Goal: Task Accomplishment & Management: Use online tool/utility

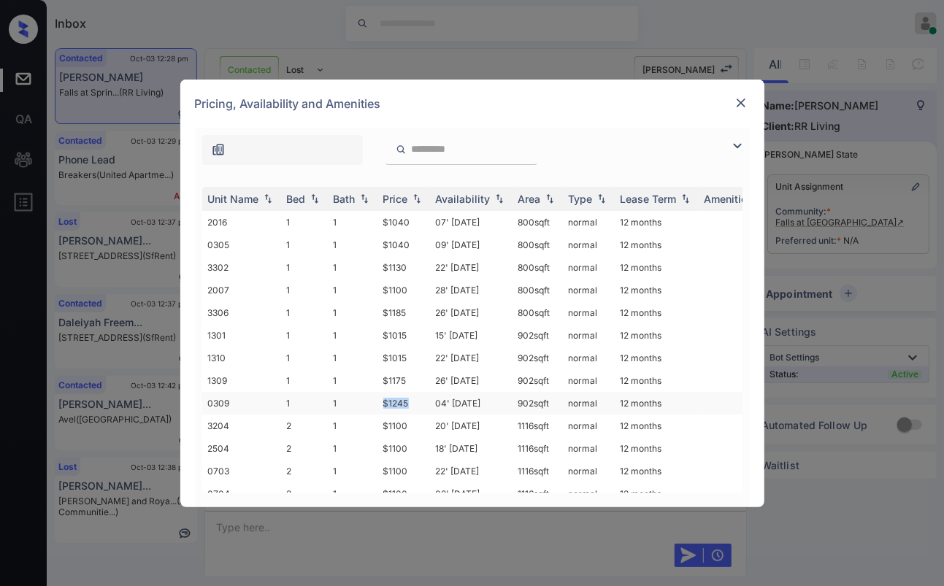
drag, startPoint x: 381, startPoint y: 394, endPoint x: 420, endPoint y: 393, distance: 39.4
click at [420, 393] on td "$1245" at bounding box center [403, 403] width 53 height 23
drag, startPoint x: 388, startPoint y: 357, endPoint x: 408, endPoint y: 353, distance: 20.9
click at [408, 353] on td "$1015" at bounding box center [403, 358] width 53 height 23
copy td "1015"
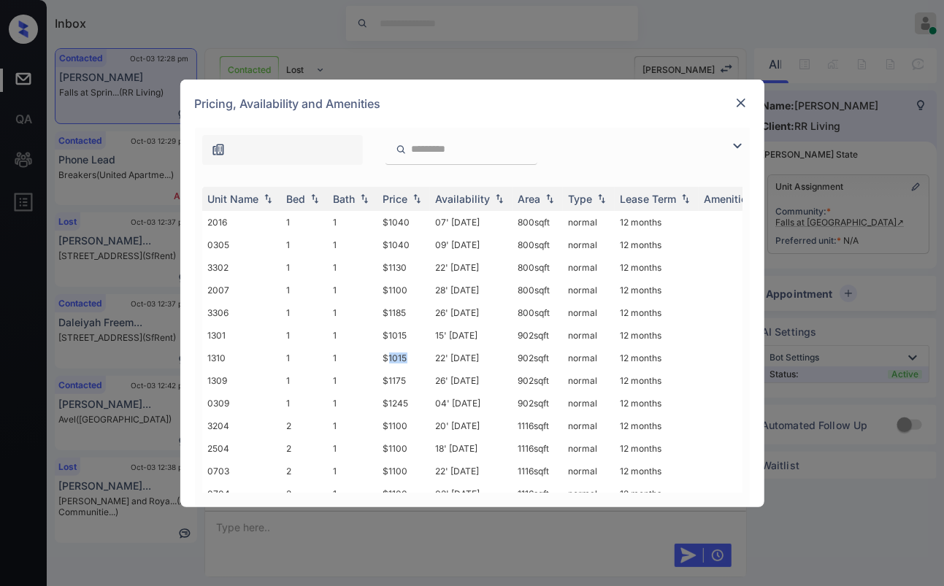
click at [741, 101] on img at bounding box center [740, 103] width 15 height 15
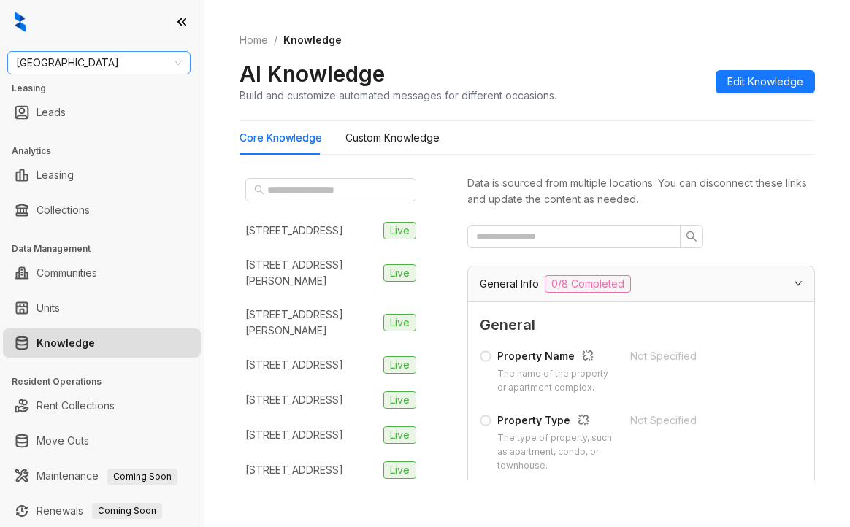
click at [64, 64] on span "[GEOGRAPHIC_DATA]" at bounding box center [99, 63] width 166 height 22
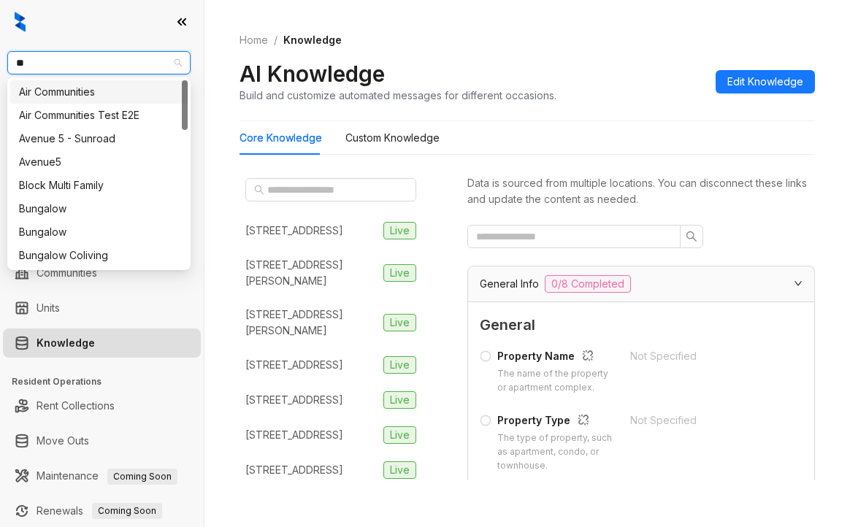
type input "***"
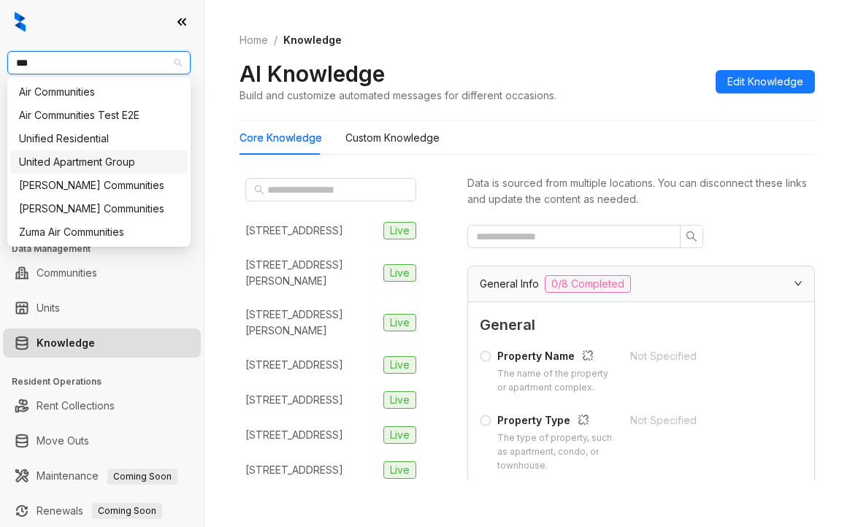
click at [74, 161] on div "United Apartment Group" at bounding box center [99, 162] width 160 height 16
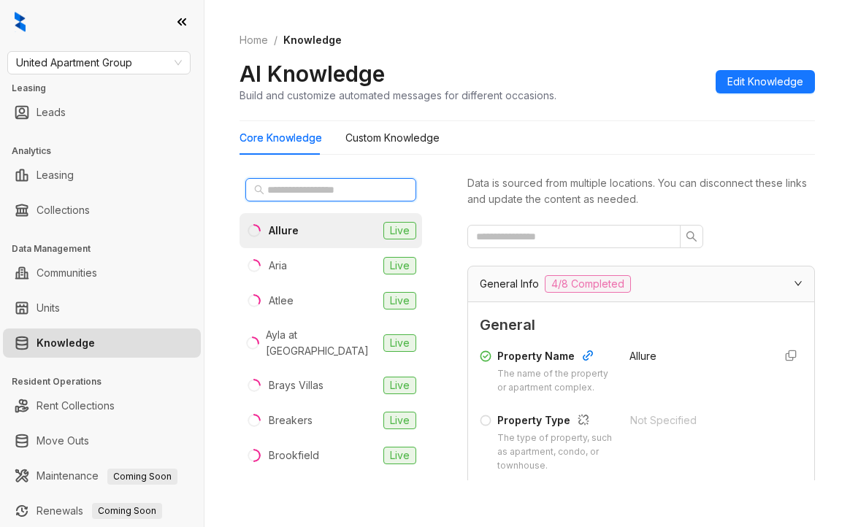
click at [324, 183] on input "text" at bounding box center [331, 190] width 128 height 16
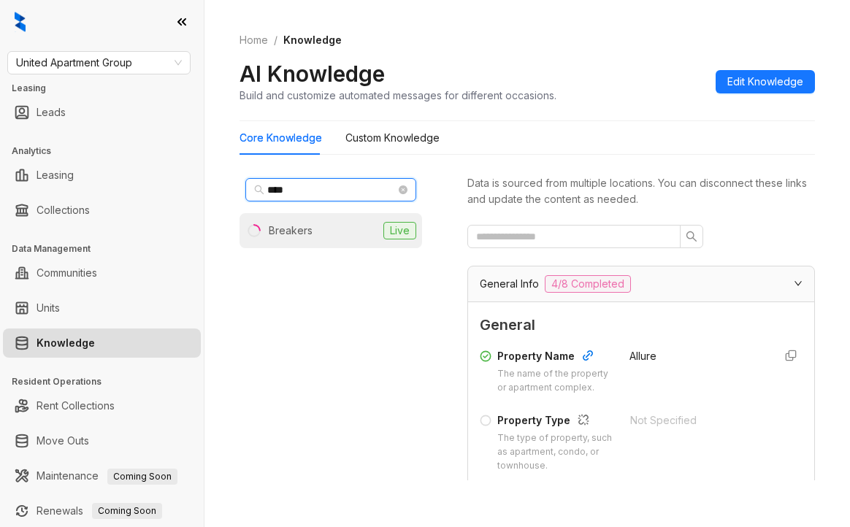
type input "****"
click at [299, 225] on div "Breakers" at bounding box center [291, 231] width 44 height 16
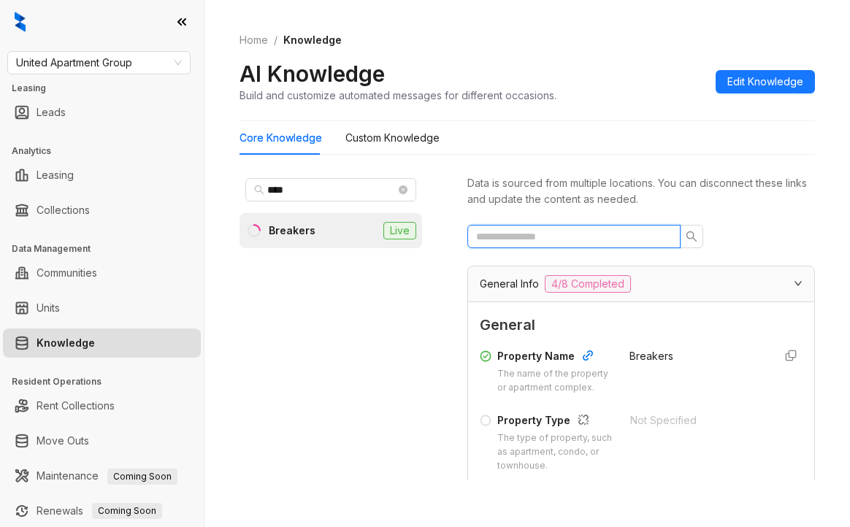
click at [604, 231] on input "text" at bounding box center [568, 236] width 184 height 16
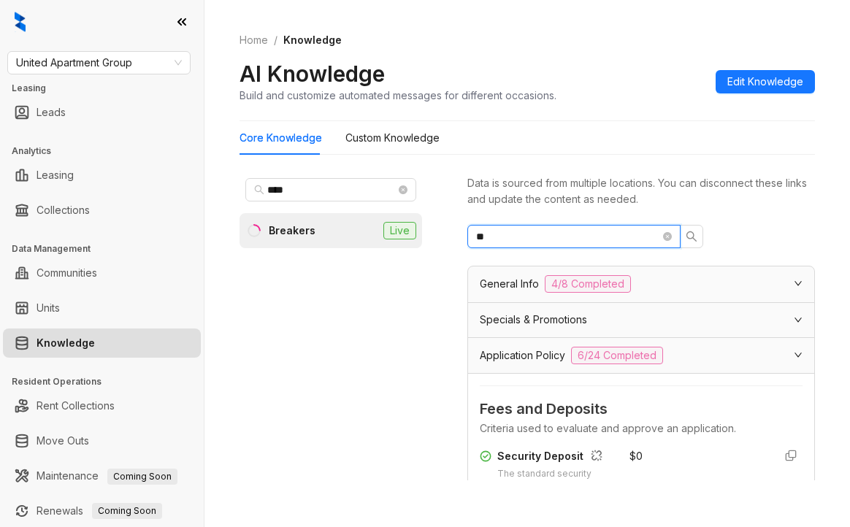
type input "*"
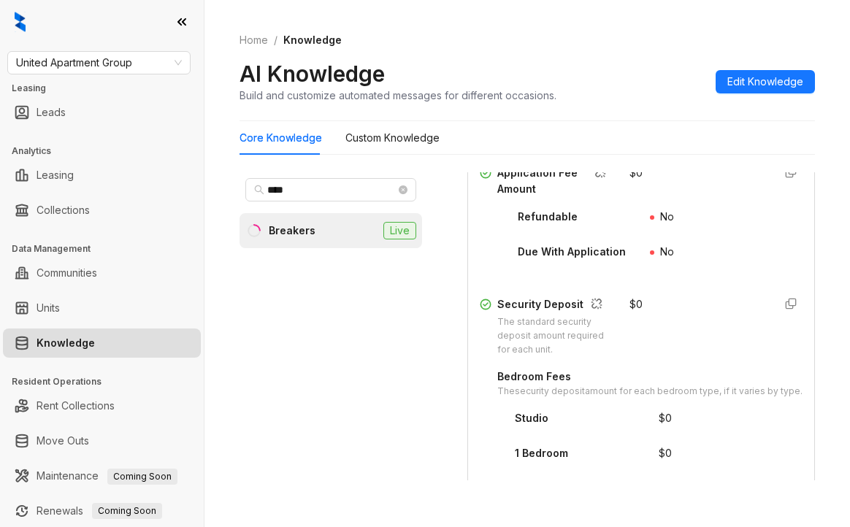
scroll to position [292, 0]
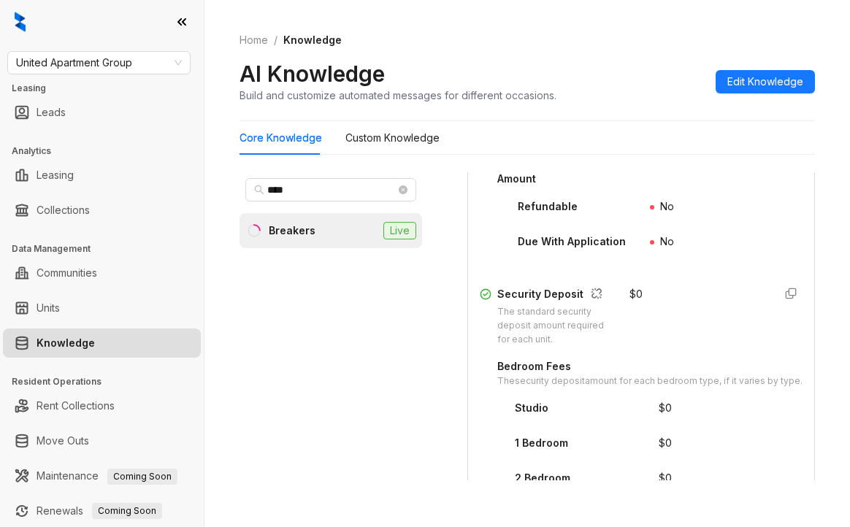
type input "***"
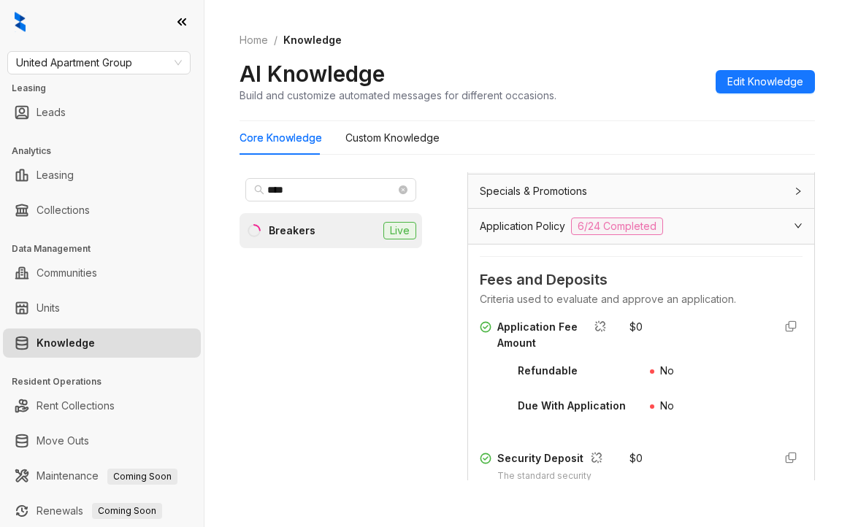
scroll to position [127, 0]
click at [133, 59] on span "United Apartment Group" at bounding box center [99, 63] width 166 height 22
type input "**"
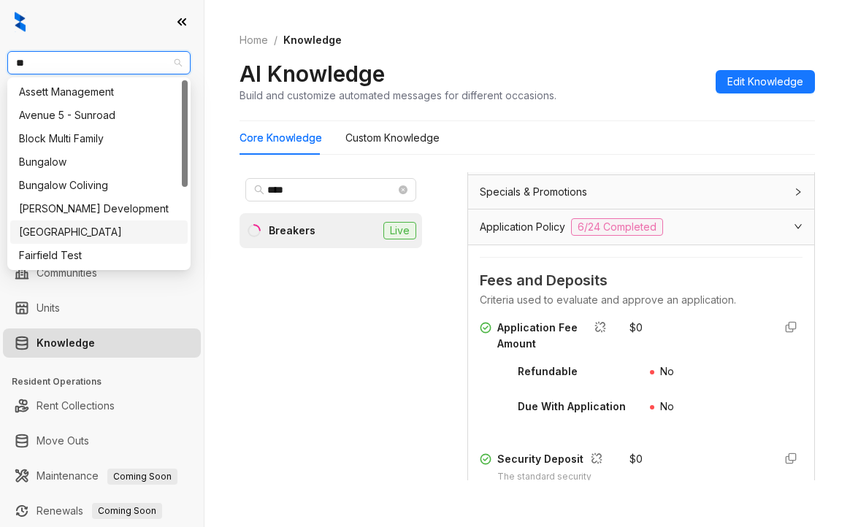
click at [40, 228] on div "Fairfield" at bounding box center [99, 232] width 160 height 16
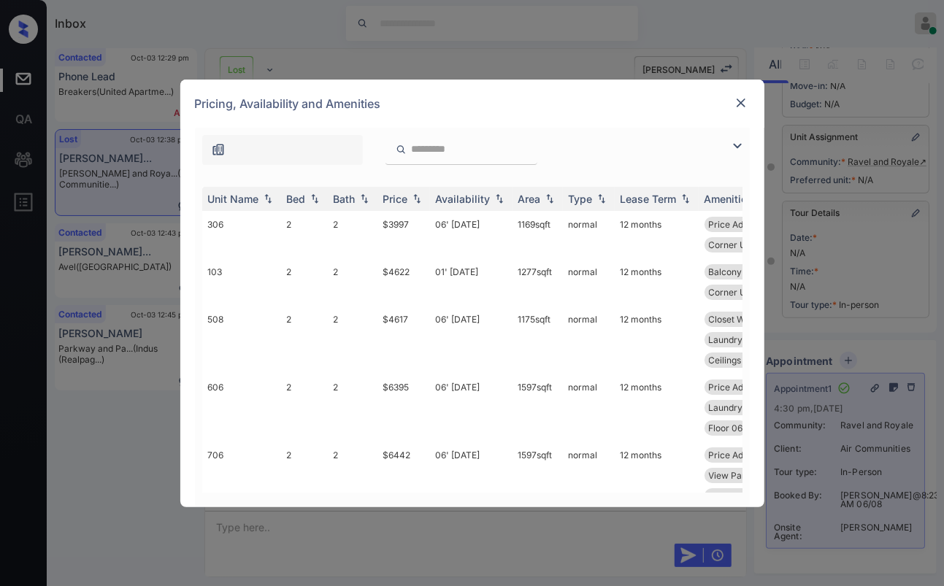
click at [739, 103] on img at bounding box center [740, 103] width 15 height 15
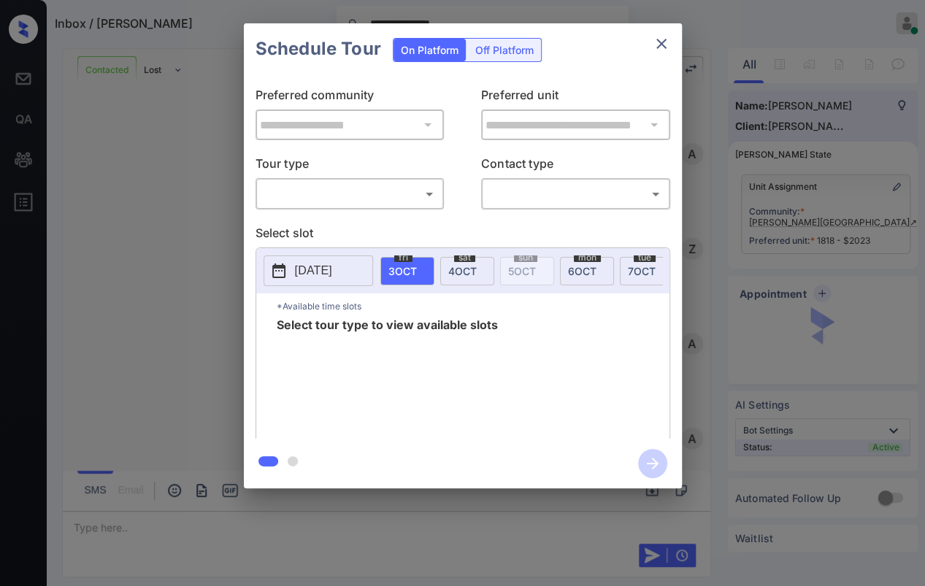
click at [425, 200] on body "**********" at bounding box center [462, 293] width 925 height 586
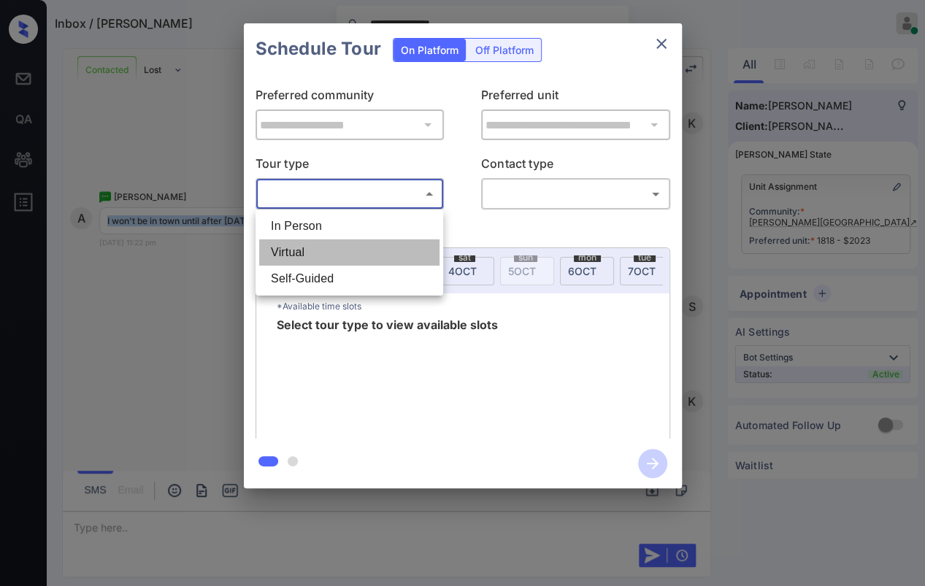
click at [272, 254] on li "Virtual" at bounding box center [349, 252] width 180 height 26
type input "*******"
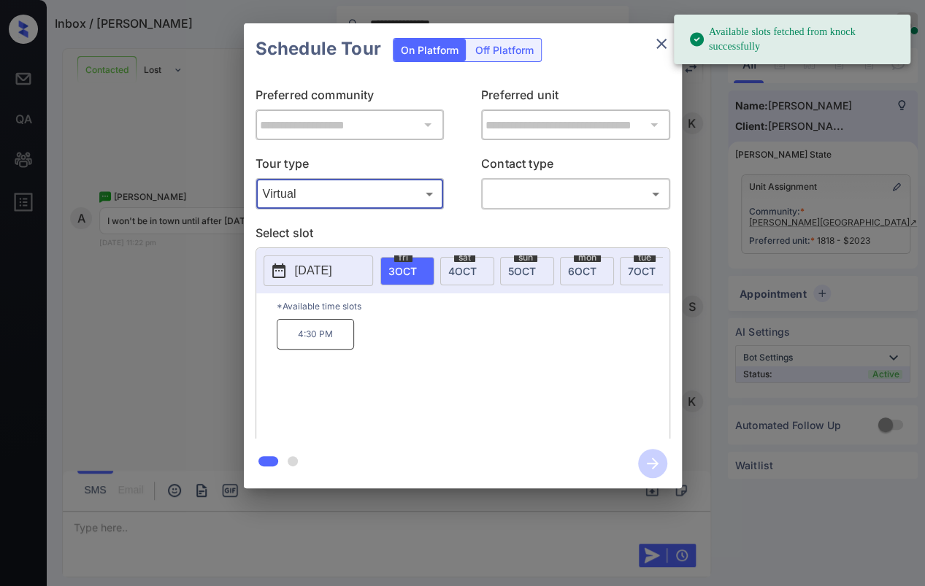
click at [196, 293] on div "**********" at bounding box center [462, 256] width 925 height 512
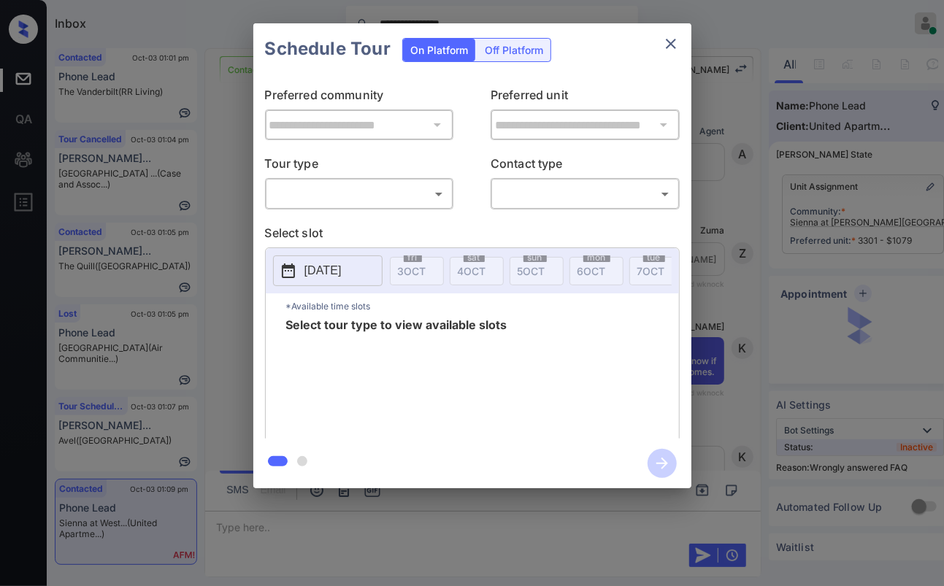
scroll to position [4616, 0]
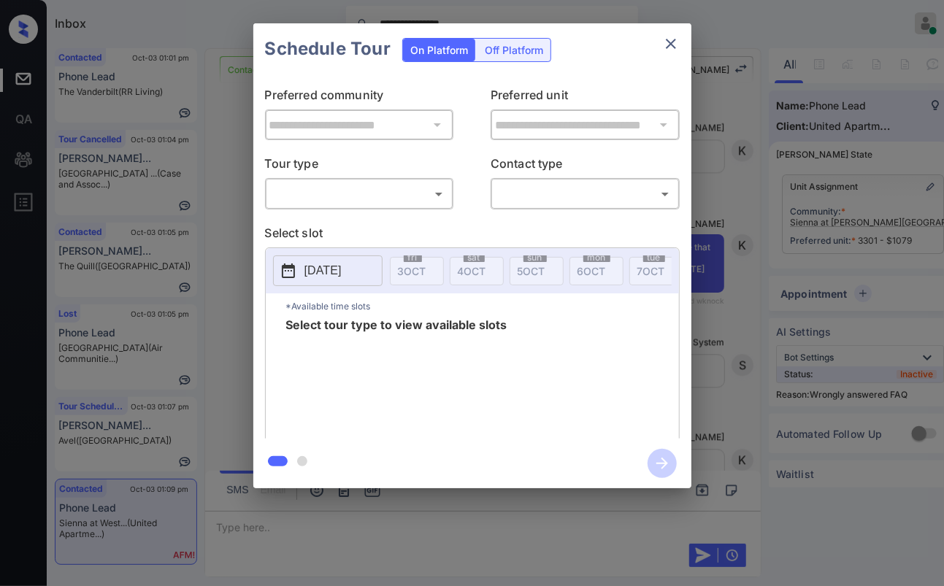
click at [379, 198] on body "**********" at bounding box center [472, 293] width 944 height 586
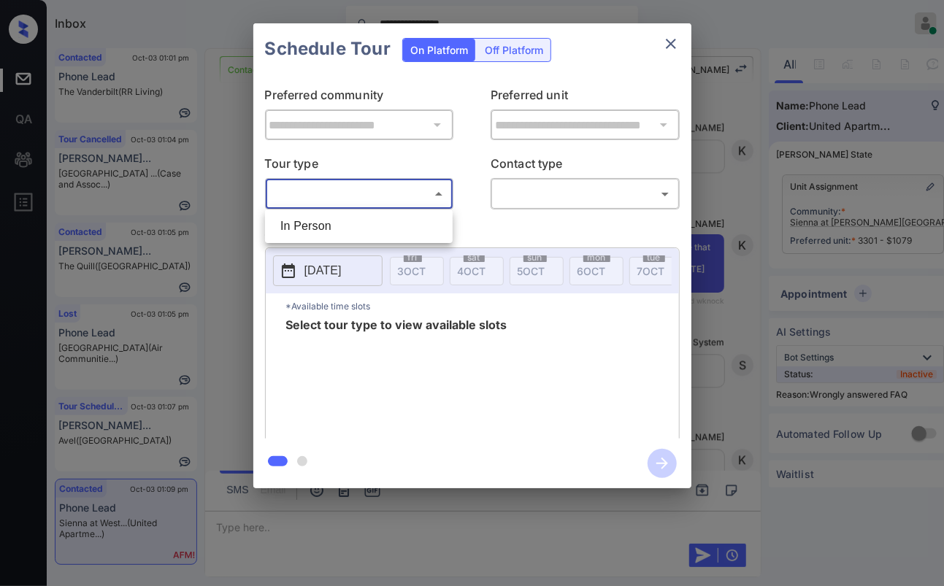
click at [307, 229] on li "In Person" at bounding box center [359, 226] width 180 height 26
type input "********"
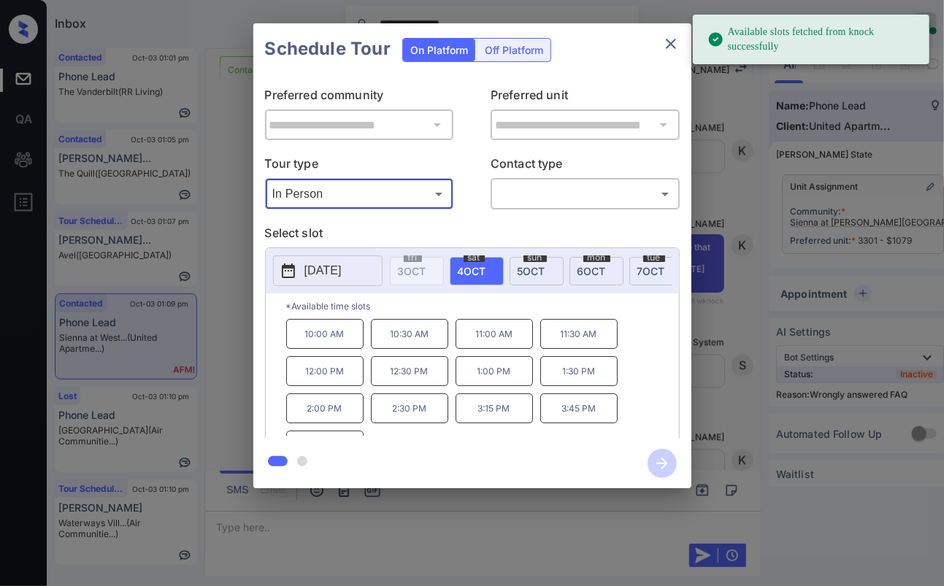
click at [327, 269] on p "[DATE]" at bounding box center [322, 271] width 37 height 18
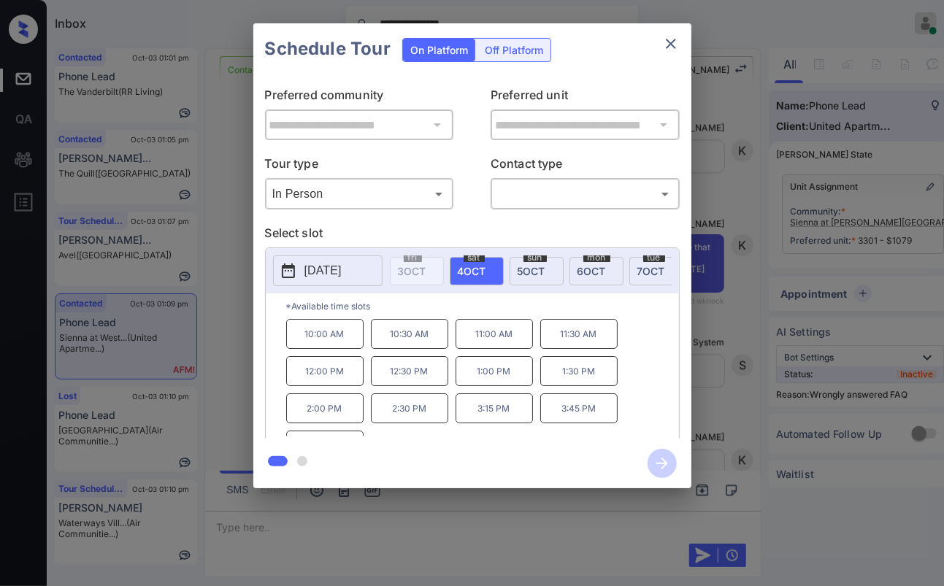
click at [224, 274] on div "**********" at bounding box center [472, 256] width 944 height 512
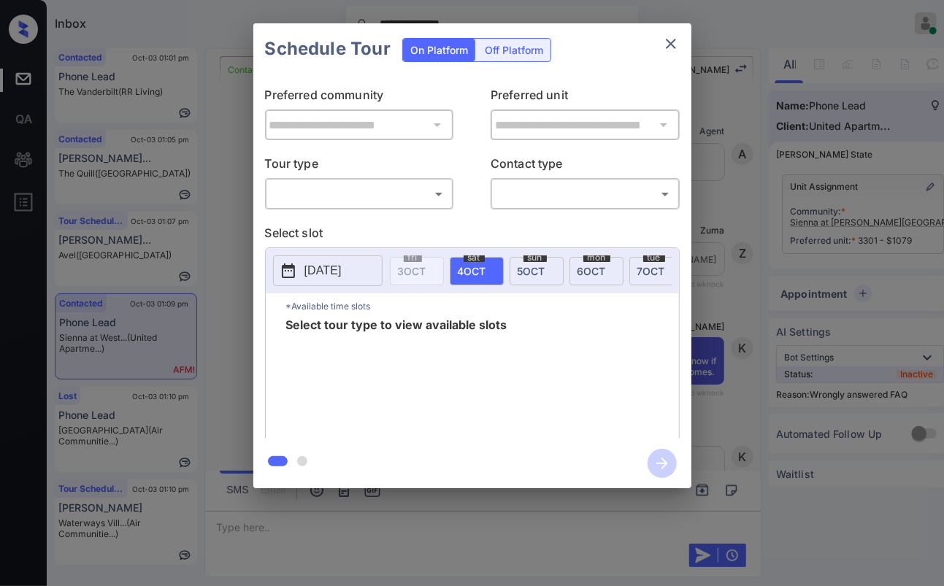
scroll to position [4940, 0]
click at [326, 196] on body "**********" at bounding box center [472, 293] width 944 height 586
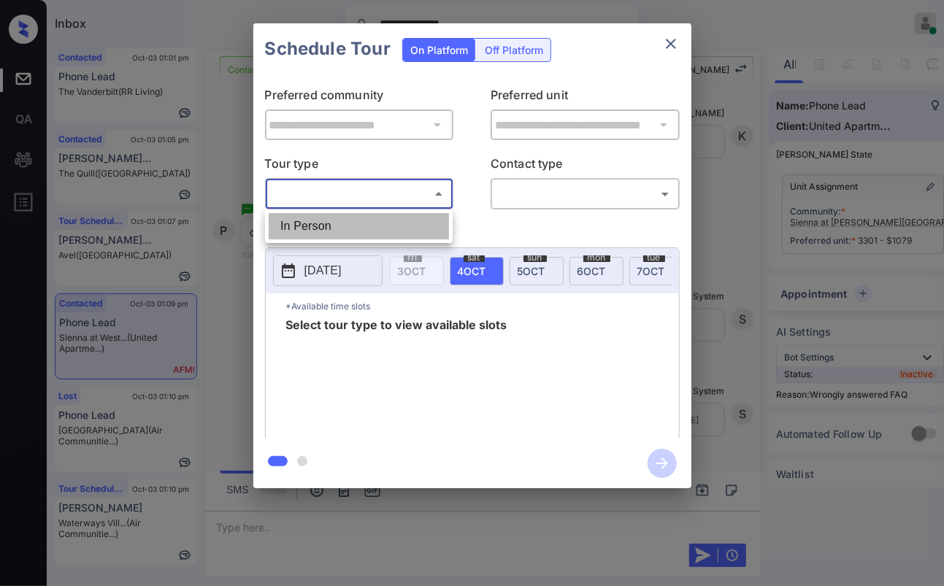
click at [315, 227] on li "In Person" at bounding box center [359, 226] width 180 height 26
type input "********"
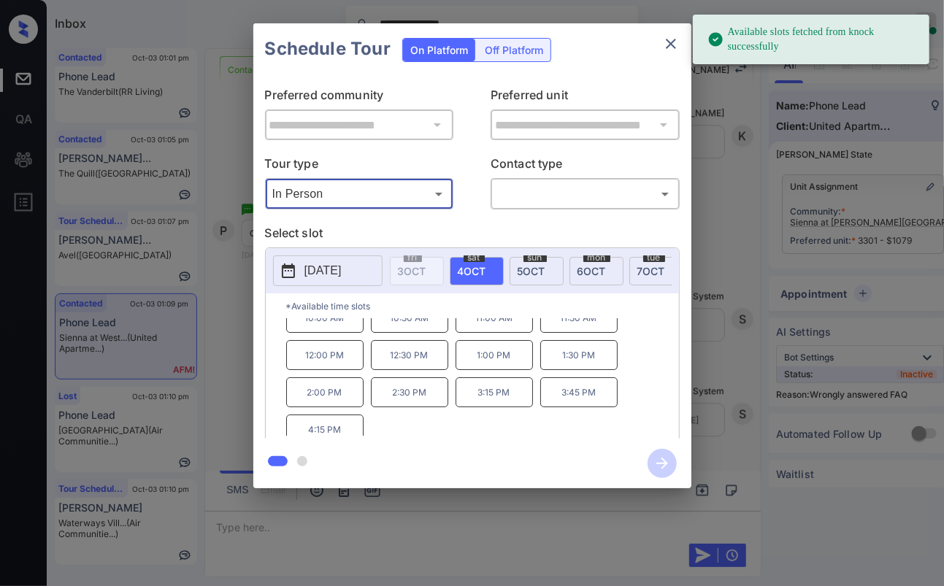
scroll to position [23, 0]
click at [669, 41] on icon "close" at bounding box center [671, 44] width 18 height 18
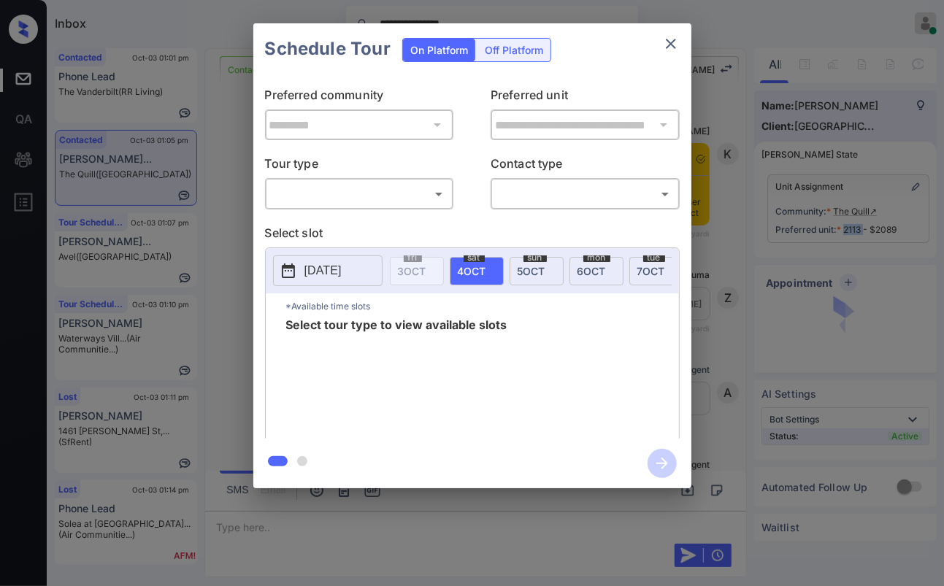
scroll to position [1476, 0]
click at [354, 187] on body "**********" at bounding box center [472, 293] width 944 height 586
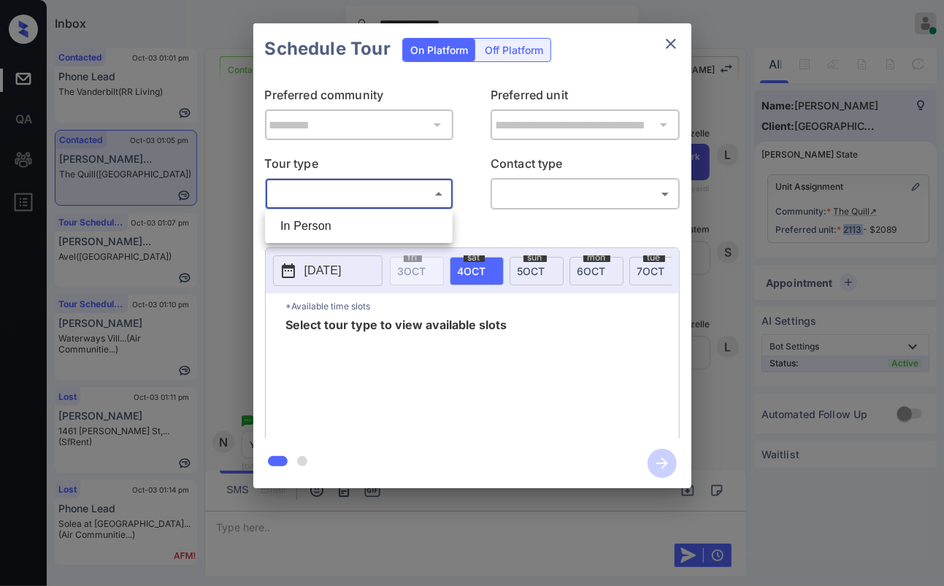
click at [331, 217] on li "In Person" at bounding box center [359, 226] width 180 height 26
type input "********"
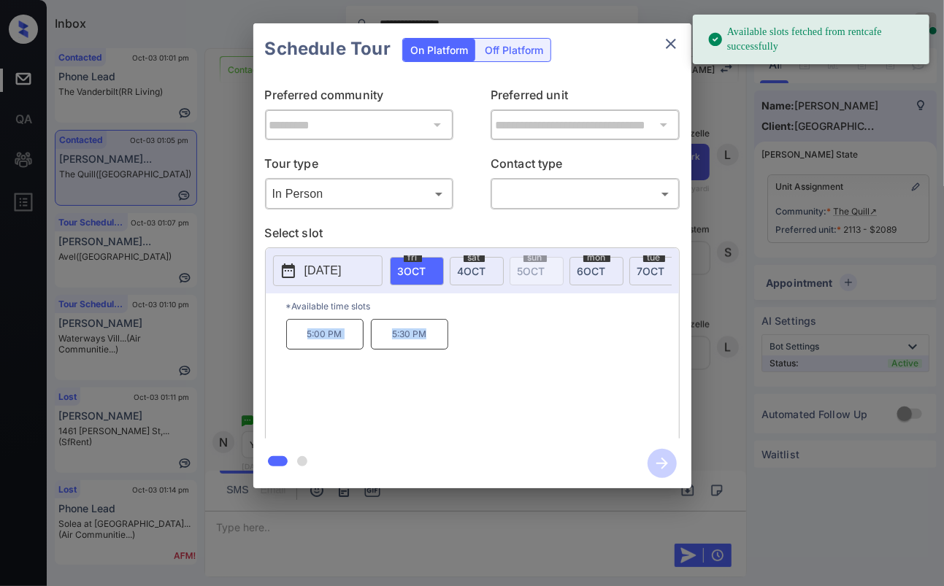
drag, startPoint x: 304, startPoint y: 340, endPoint x: 481, endPoint y: 349, distance: 177.6
click at [481, 349] on div "5:00 PM 5:30 PM" at bounding box center [482, 377] width 393 height 117
copy div "5:00 PM 5:30 PM"
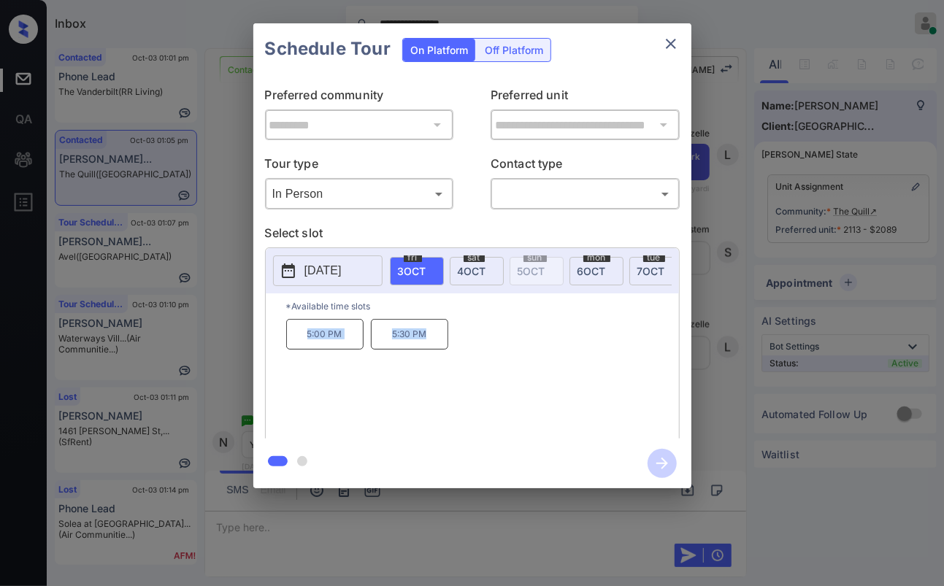
click at [671, 48] on icon "close" at bounding box center [671, 44] width 18 height 18
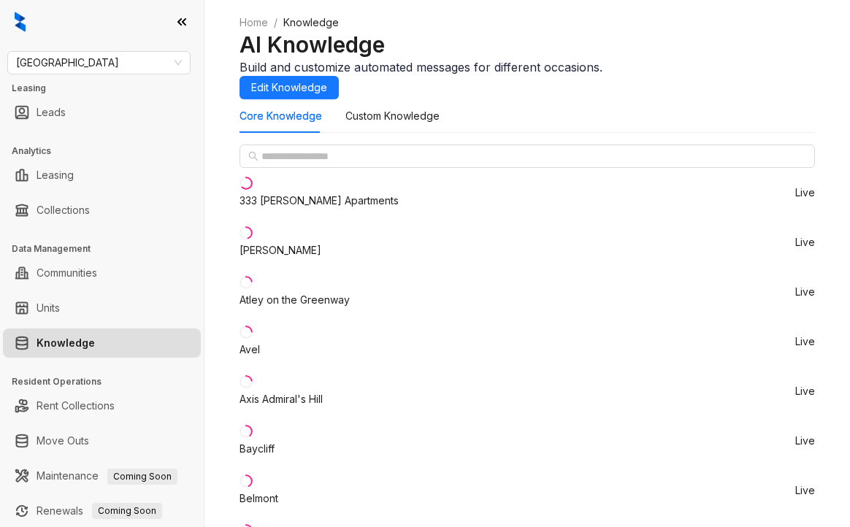
click at [260, 357] on div "Avel" at bounding box center [249, 350] width 20 height 16
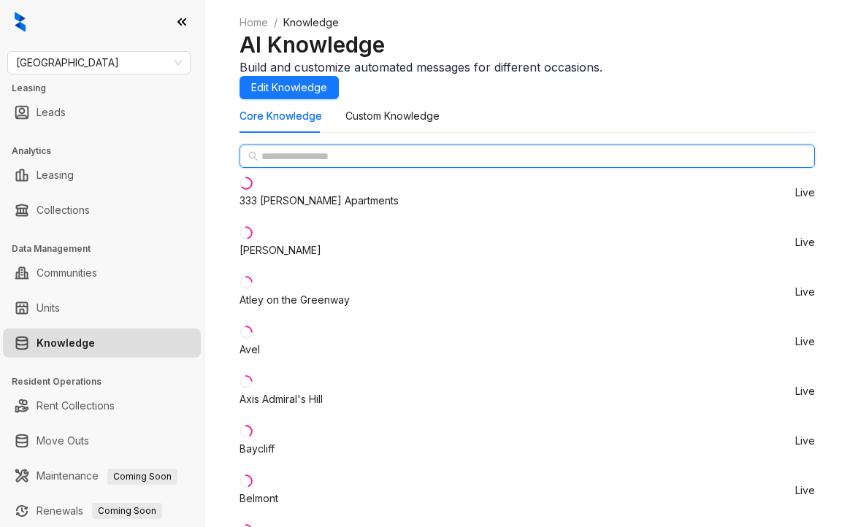
click at [334, 164] on input "text" at bounding box center [527, 156] width 533 height 16
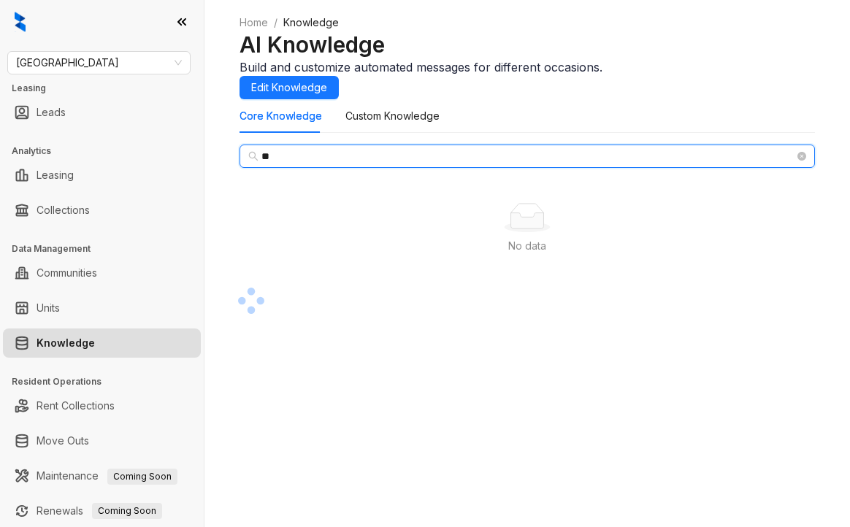
type input "*"
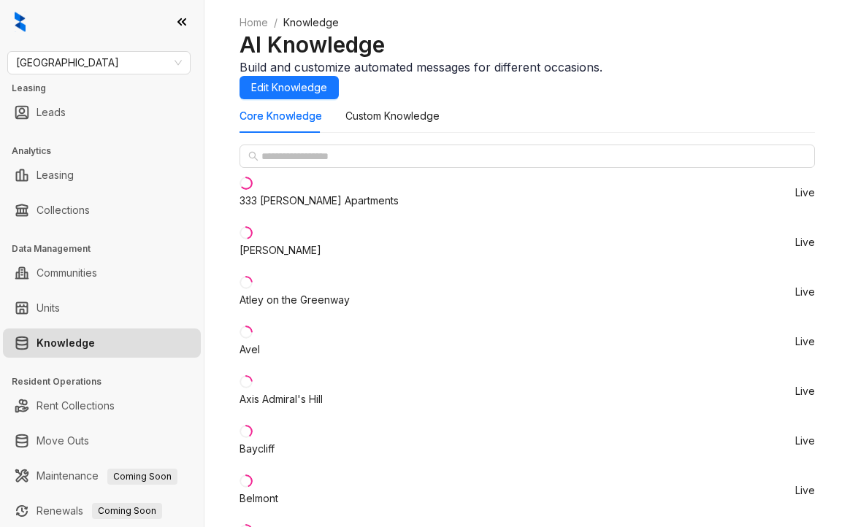
type input "******"
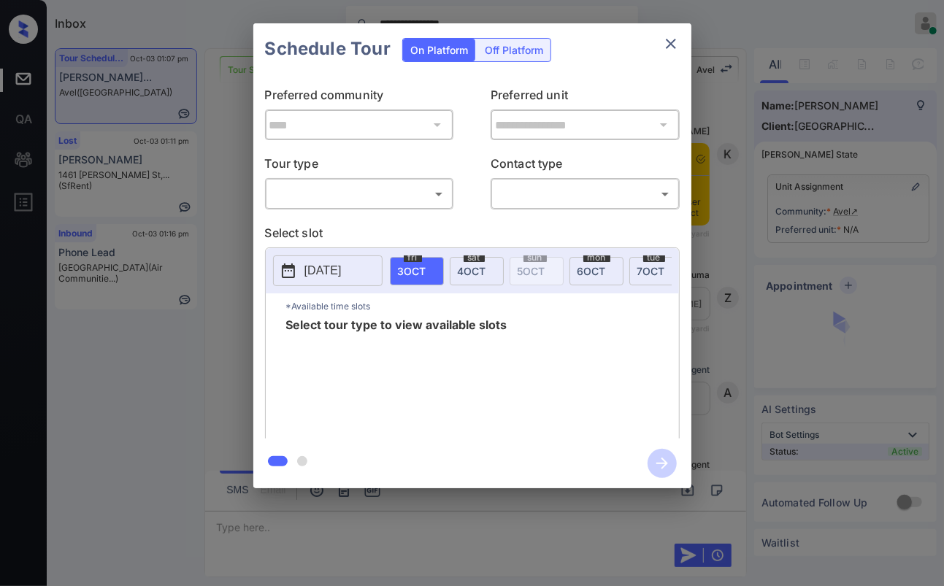
scroll to position [525, 0]
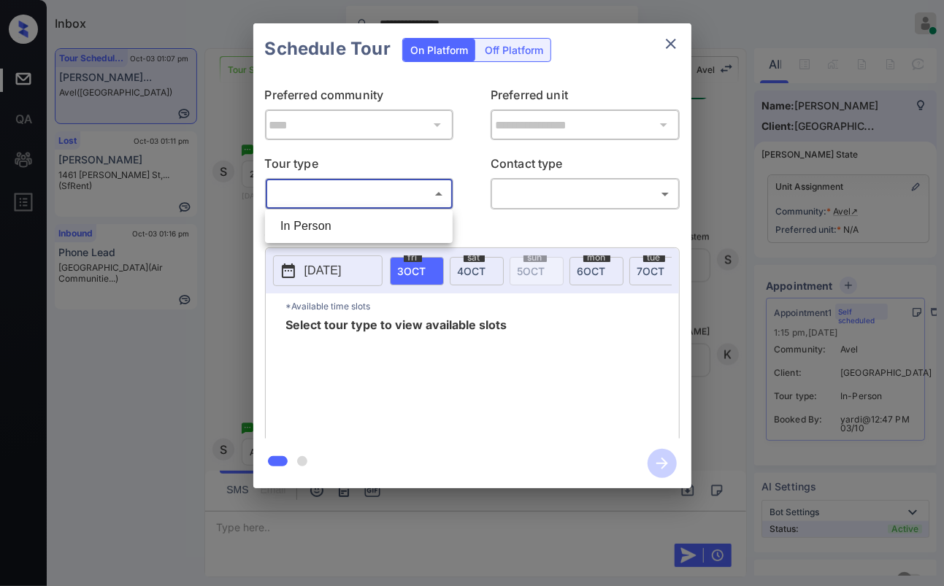
click at [342, 195] on body "**********" at bounding box center [472, 293] width 944 height 586
click at [675, 43] on div at bounding box center [472, 293] width 944 height 586
click at [673, 48] on icon "close" at bounding box center [671, 44] width 18 height 18
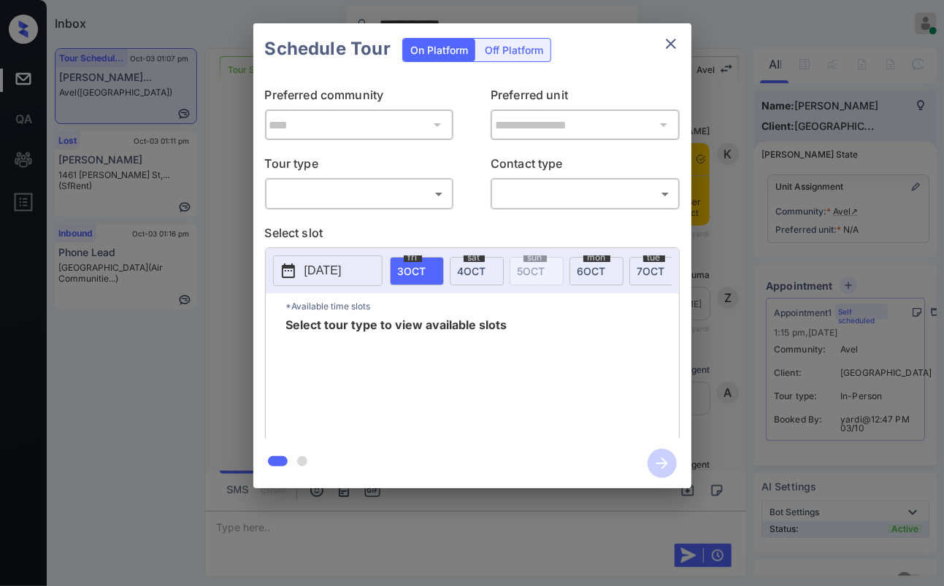
scroll to position [525, 0]
click at [668, 45] on icon "close" at bounding box center [671, 44] width 10 height 10
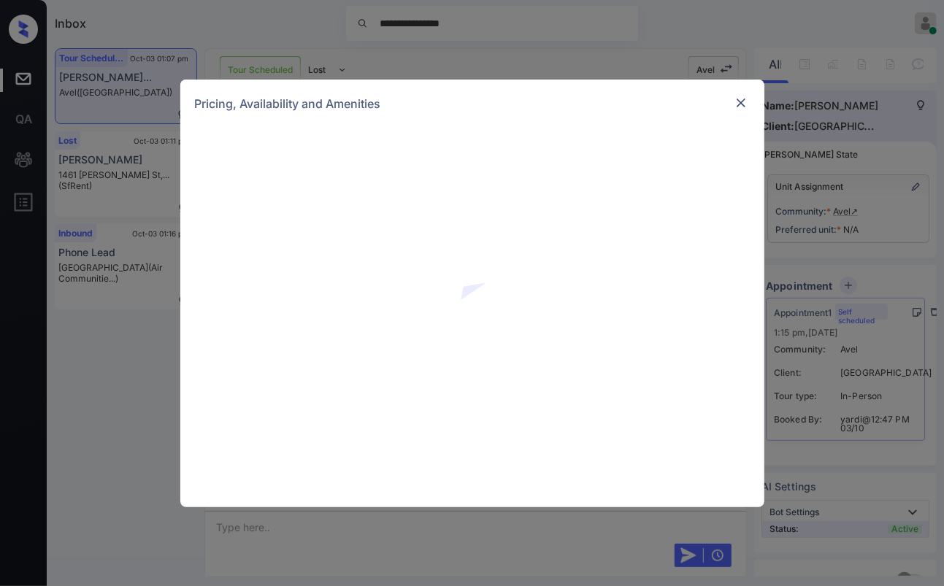
scroll to position [525, 0]
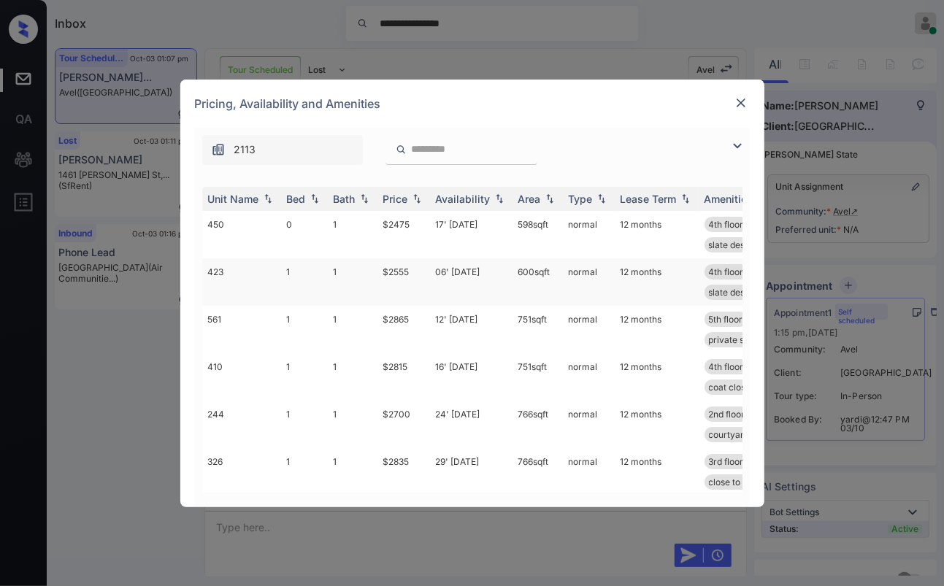
click at [286, 274] on td "1" at bounding box center [304, 281] width 47 height 47
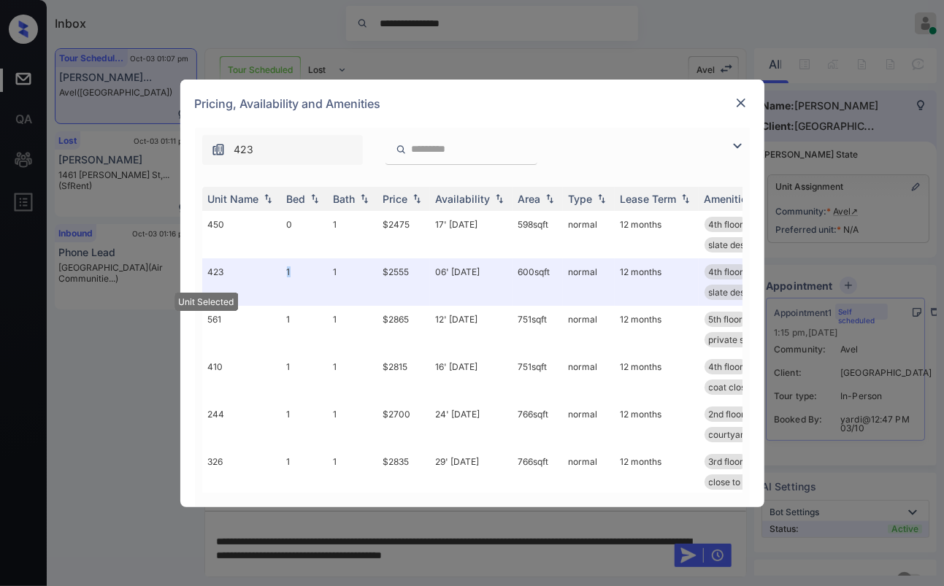
click at [737, 101] on img at bounding box center [740, 103] width 15 height 15
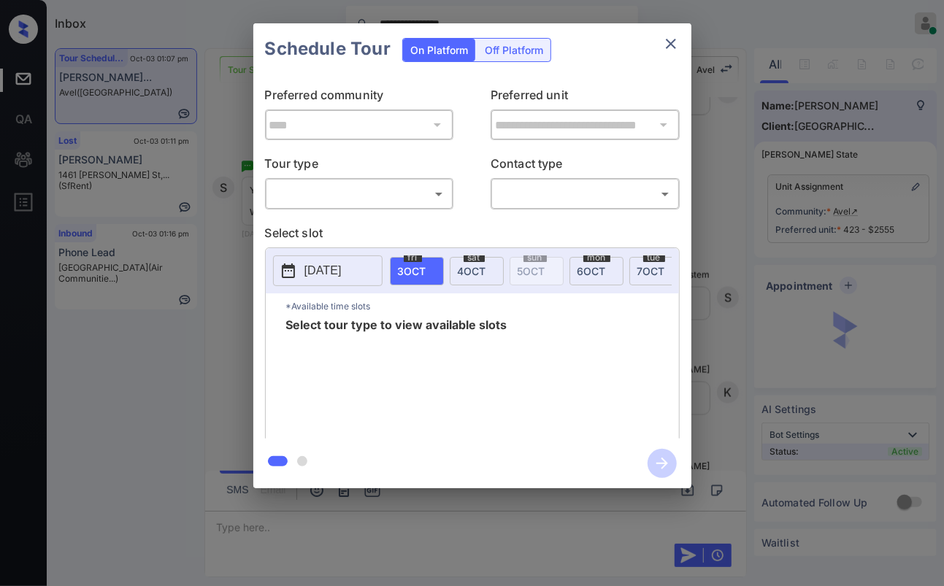
scroll to position [525, 0]
click at [359, 205] on div "​ ​" at bounding box center [359, 193] width 189 height 31
click at [333, 196] on body "**********" at bounding box center [472, 293] width 944 height 586
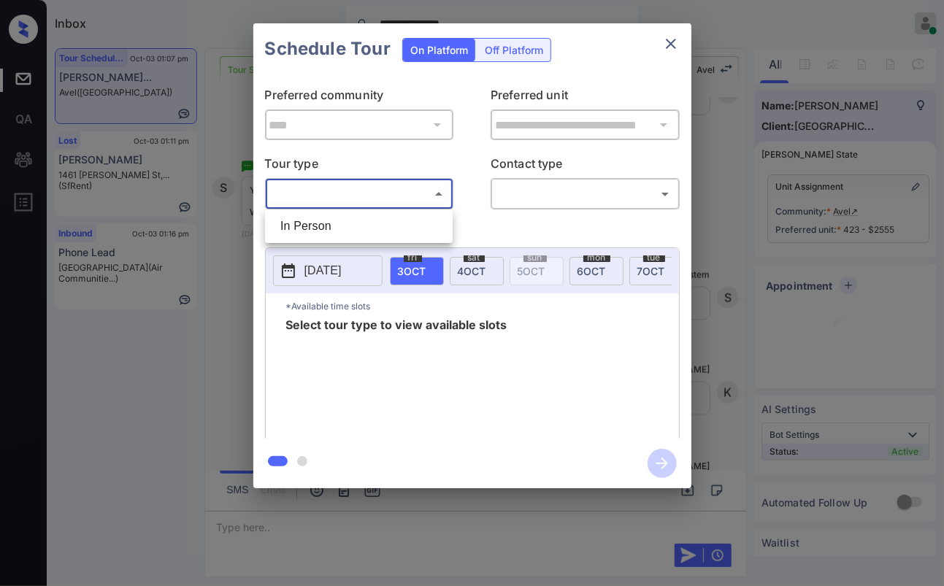
click at [320, 228] on li "In Person" at bounding box center [359, 226] width 180 height 26
type input "********"
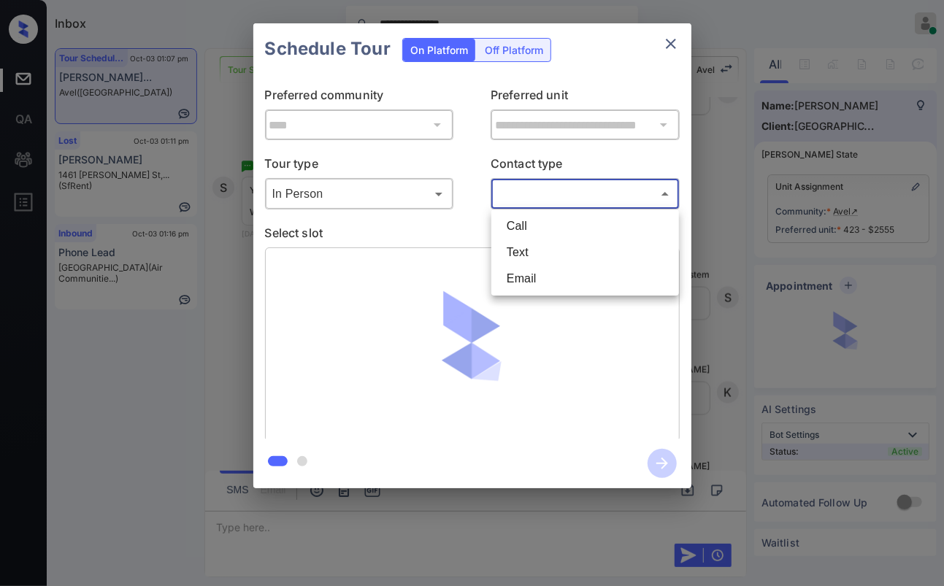
click at [533, 199] on body "**********" at bounding box center [472, 293] width 944 height 586
click at [524, 257] on li "Text" at bounding box center [585, 252] width 180 height 26
type input "****"
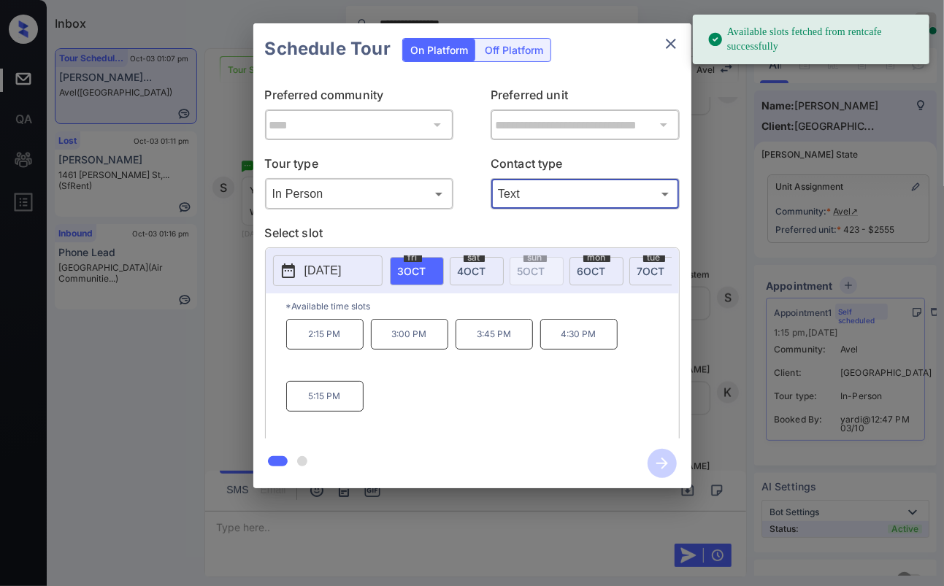
click at [469, 262] on div "sat 4 OCT" at bounding box center [477, 271] width 54 height 28
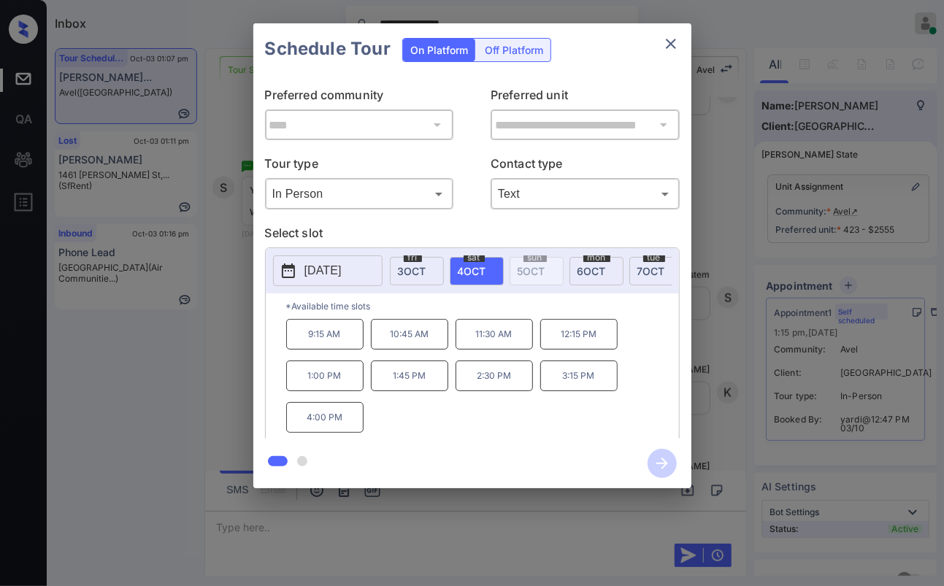
click at [420, 388] on p "1:45 PM" at bounding box center [409, 376] width 77 height 31
click at [661, 457] on icon "button" at bounding box center [661, 463] width 29 height 29
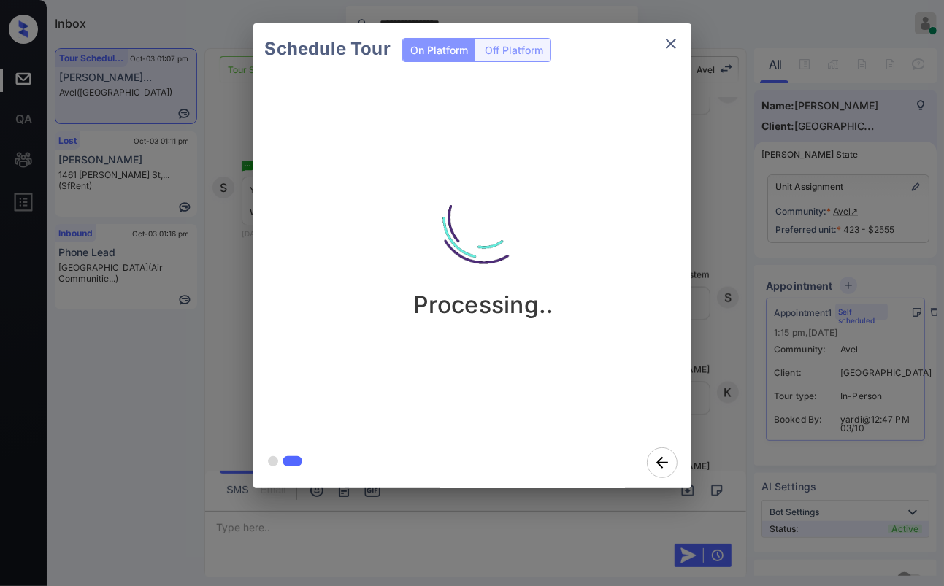
click at [216, 313] on div "Schedule Tour On Platform Off Platform Processing.." at bounding box center [472, 256] width 944 height 512
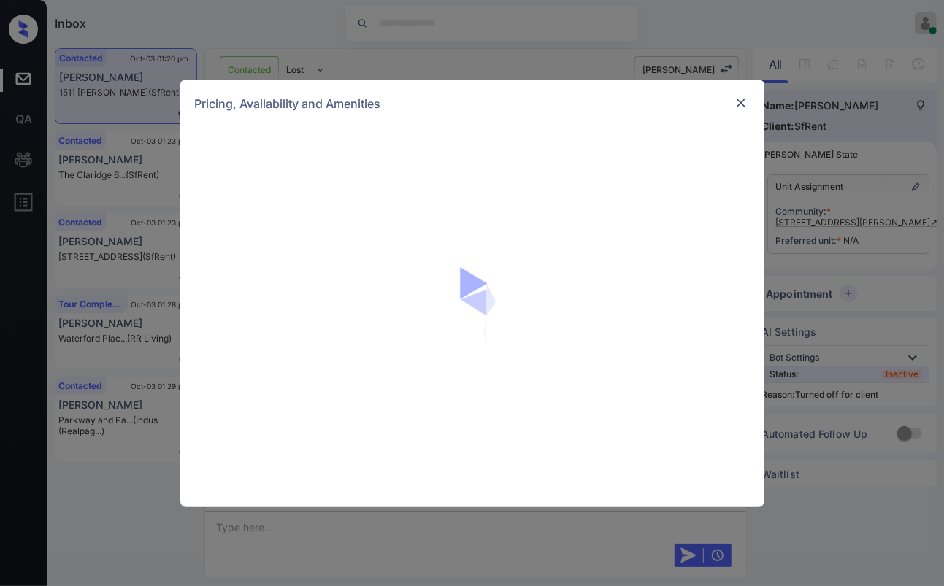
scroll to position [3842, 0]
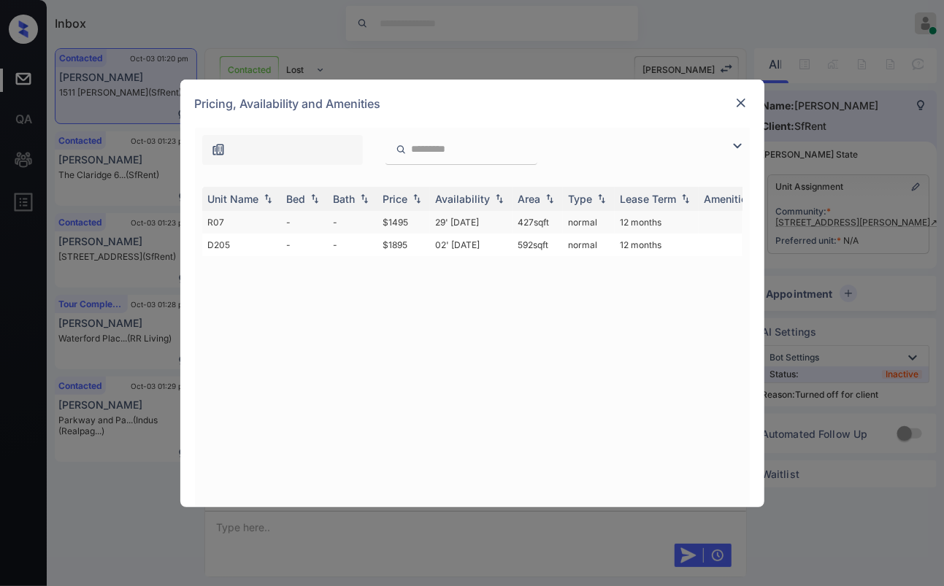
click at [339, 218] on td "-" at bounding box center [353, 222] width 50 height 23
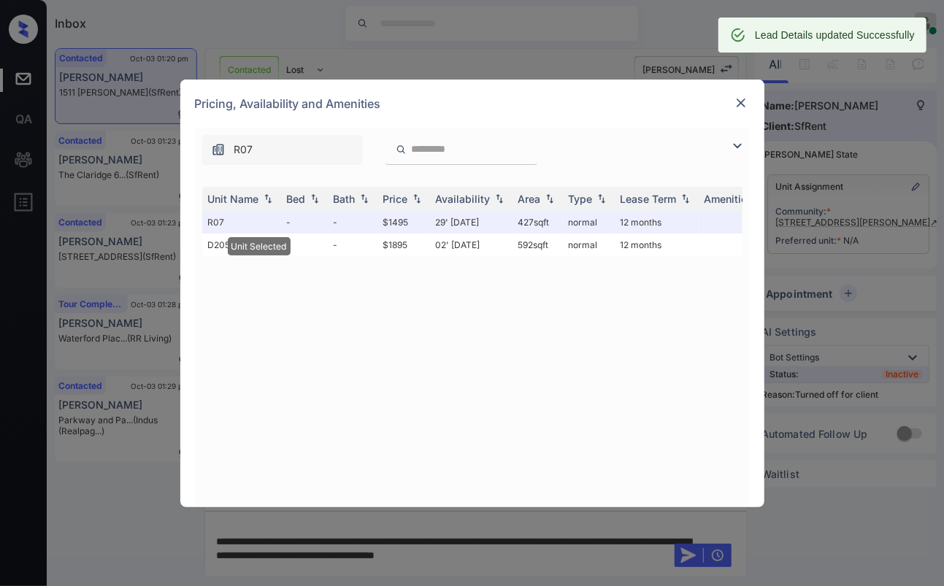
click at [747, 97] on img at bounding box center [740, 103] width 15 height 15
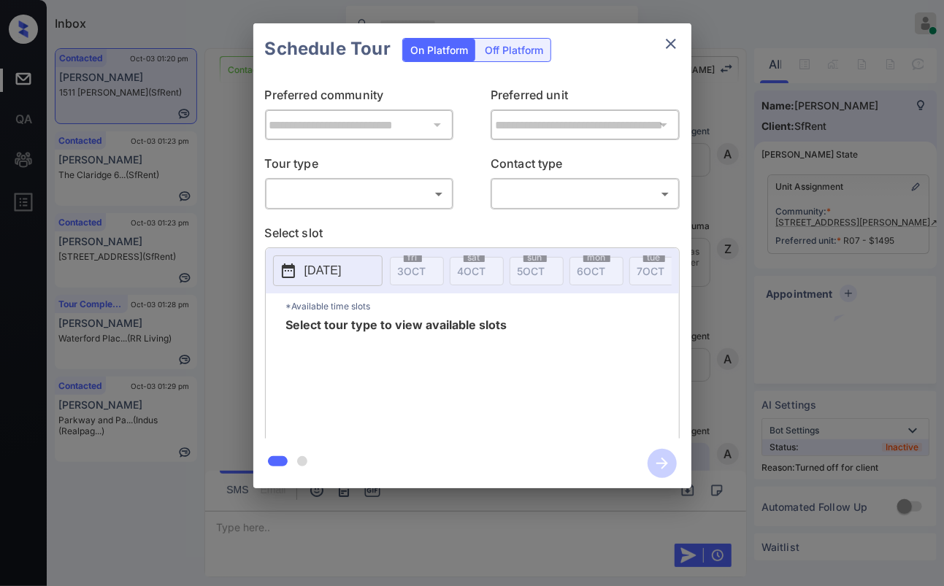
click at [359, 201] on body "Inbox [PERSON_NAME] [PERSON_NAME] Online Set yourself offline Set yourself on b…" at bounding box center [472, 293] width 944 height 586
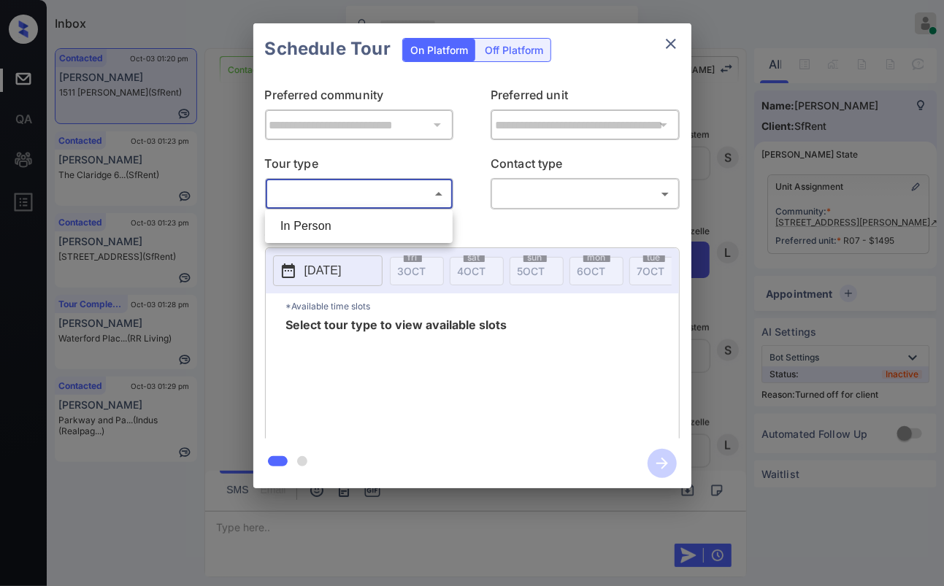
click at [328, 231] on li "In Person" at bounding box center [359, 226] width 180 height 26
type input "********"
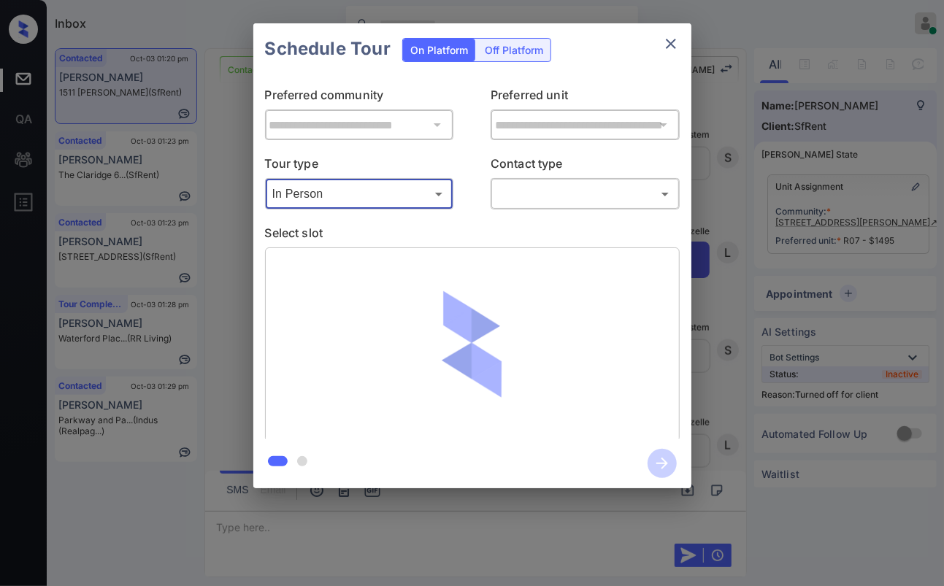
click at [550, 201] on body "Inbox Danielle Dela Cruz Online Set yourself offline Set yourself on break Prof…" at bounding box center [472, 293] width 944 height 586
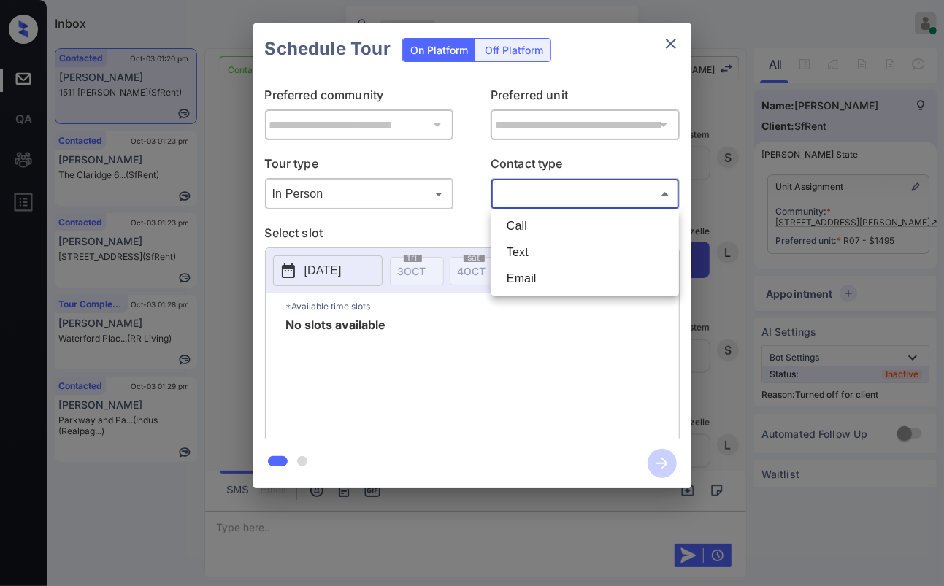
click at [523, 250] on li "Text" at bounding box center [585, 252] width 180 height 26
type input "****"
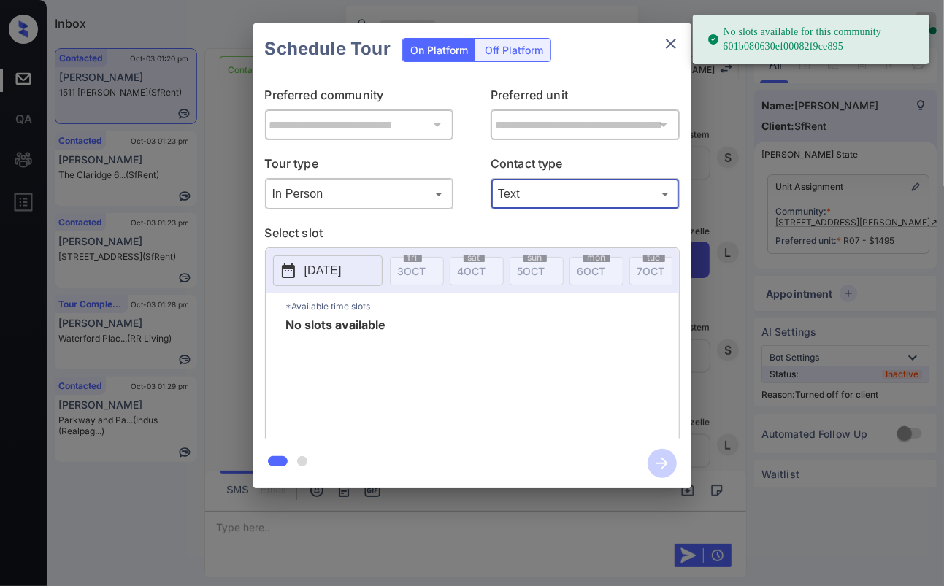
click at [525, 50] on div "Off Platform" at bounding box center [513, 50] width 73 height 23
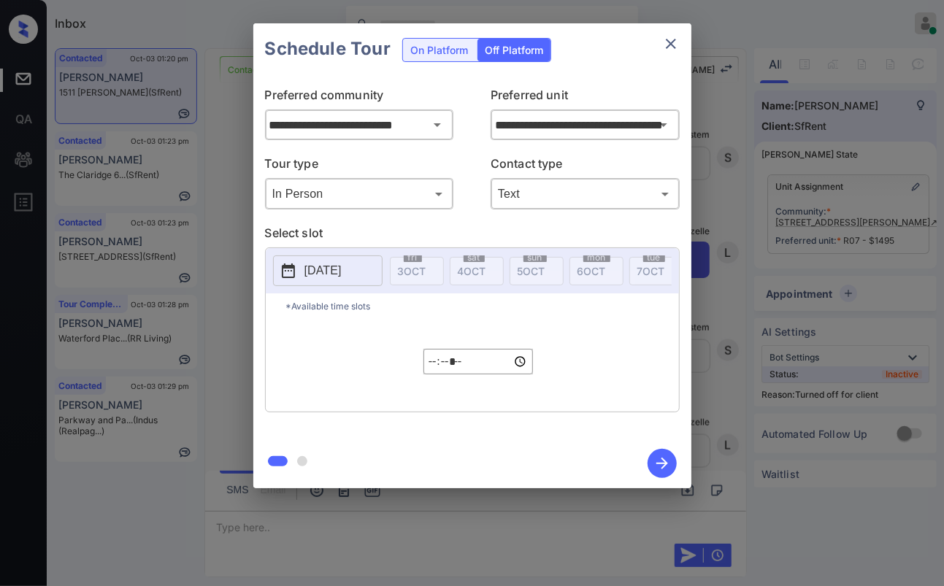
click at [342, 269] on p "2025-10-03" at bounding box center [322, 271] width 37 height 18
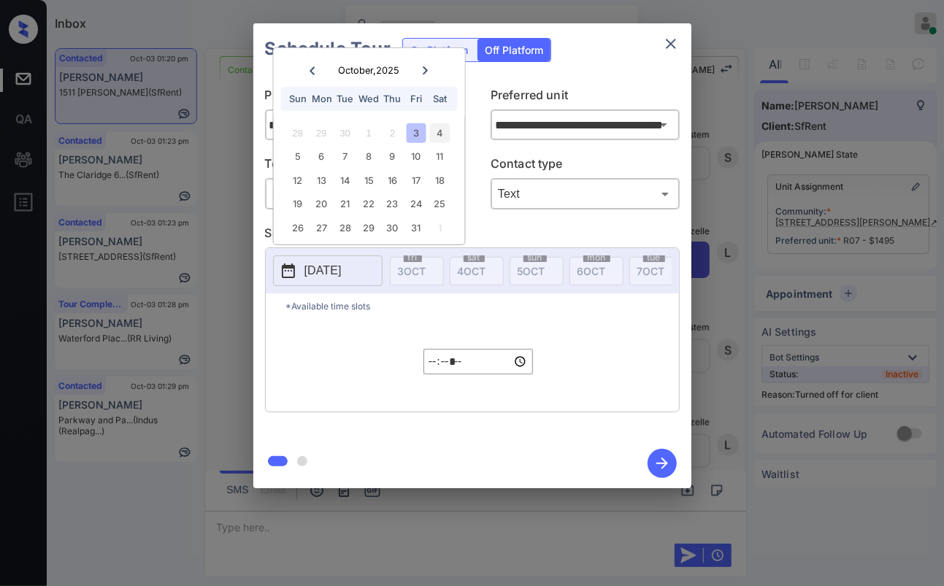
click at [441, 129] on div "4" at bounding box center [440, 133] width 20 height 20
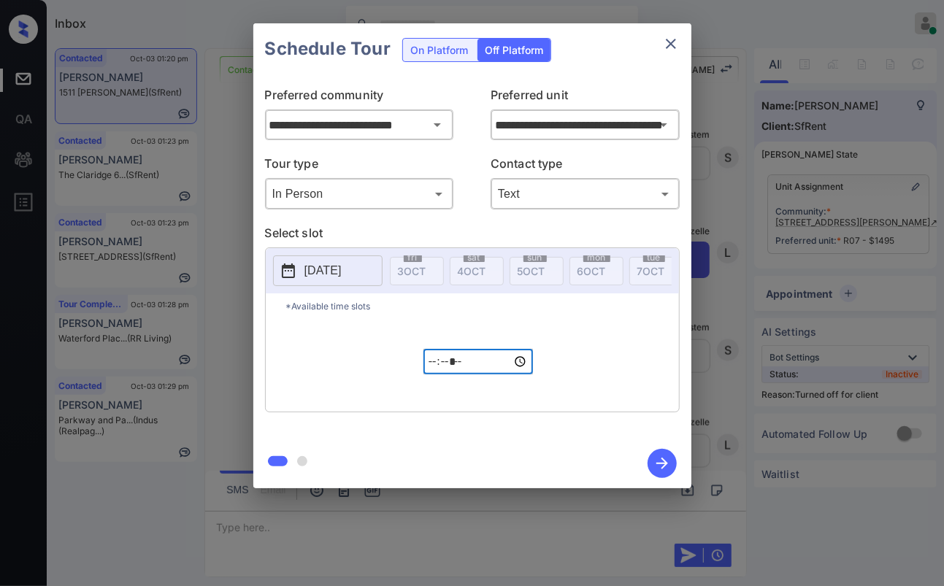
click at [429, 366] on input "*****" at bounding box center [477, 362] width 109 height 26
type input "*****"
click at [665, 458] on icon "button" at bounding box center [661, 463] width 29 height 29
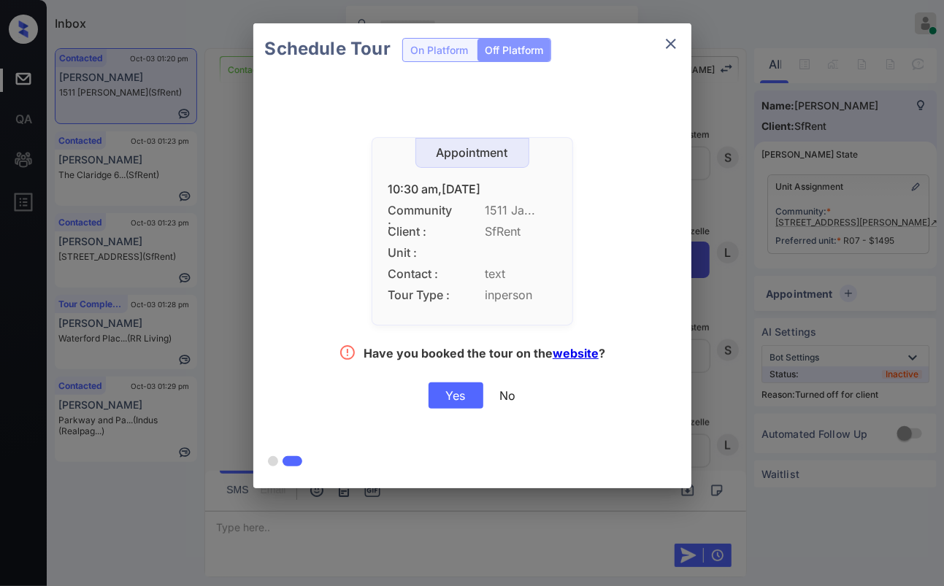
click at [447, 401] on div "Yes" at bounding box center [455, 395] width 55 height 26
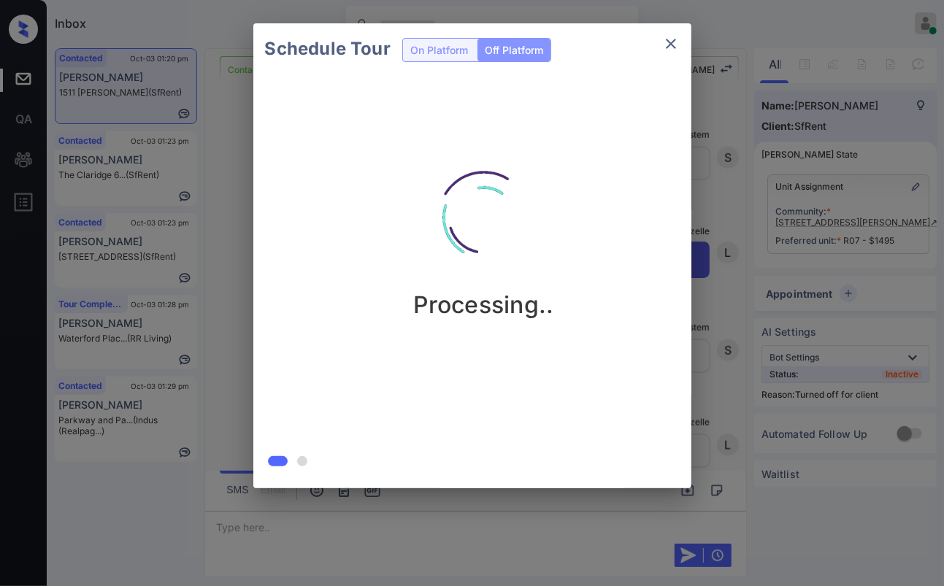
click at [417, 523] on div at bounding box center [472, 293] width 944 height 586
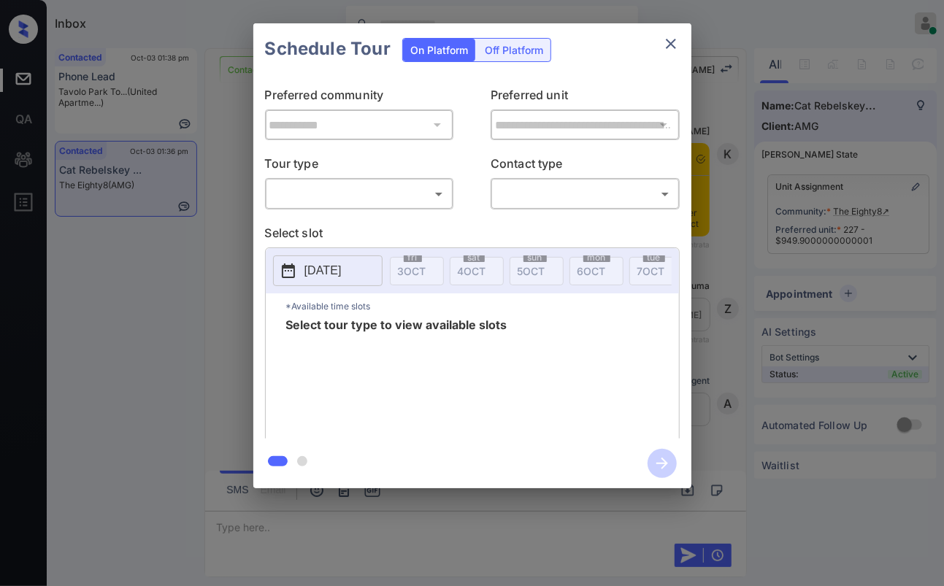
scroll to position [2959, 0]
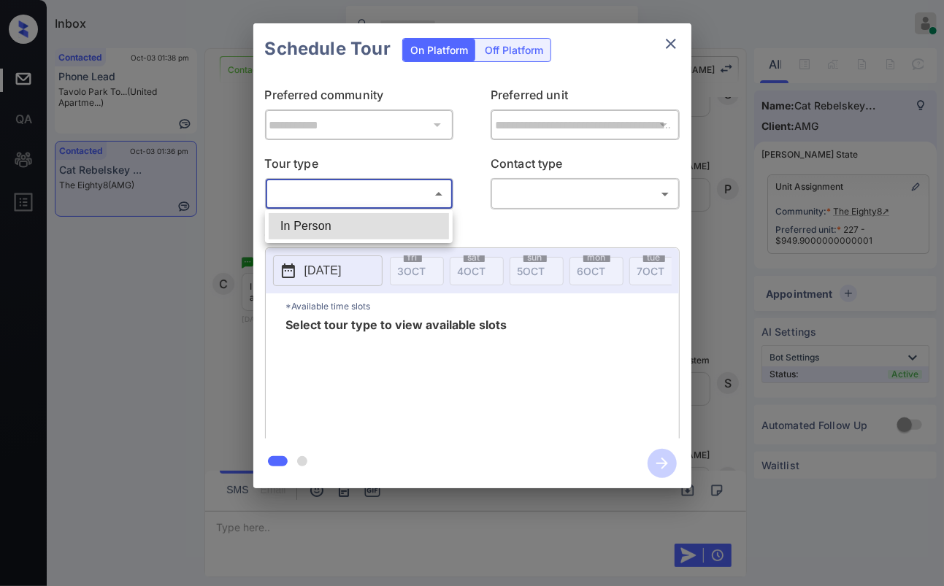
click at [368, 194] on body "Inbox Danielle Dela Cruz Online Set yourself offline Set yourself on break Prof…" at bounding box center [472, 293] width 944 height 586
click at [319, 218] on li "In Person" at bounding box center [359, 226] width 180 height 26
type input "********"
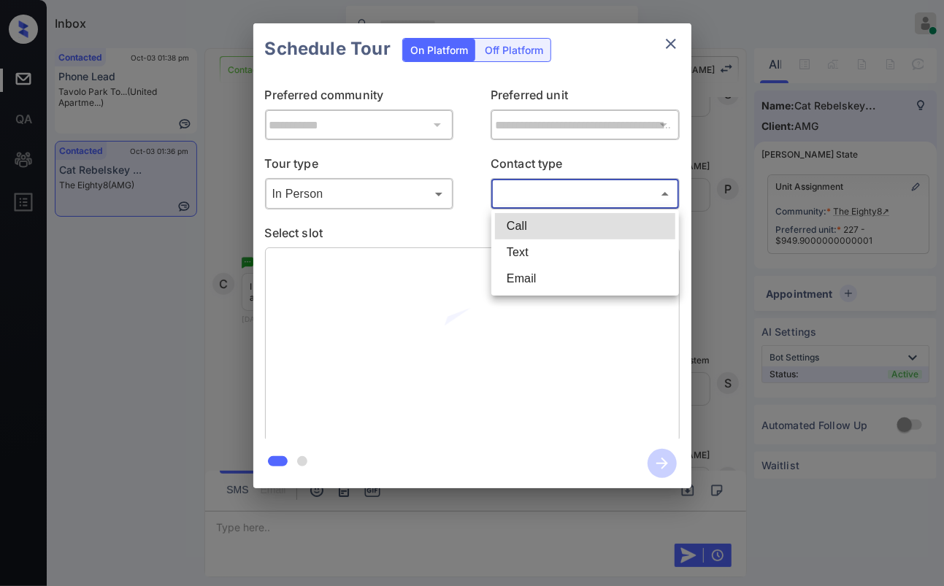
click at [552, 184] on body "Inbox Danielle Dela Cruz Online Set yourself offline Set yourself on break Prof…" at bounding box center [472, 293] width 944 height 586
click at [517, 247] on li "Text" at bounding box center [585, 252] width 180 height 26
type input "****"
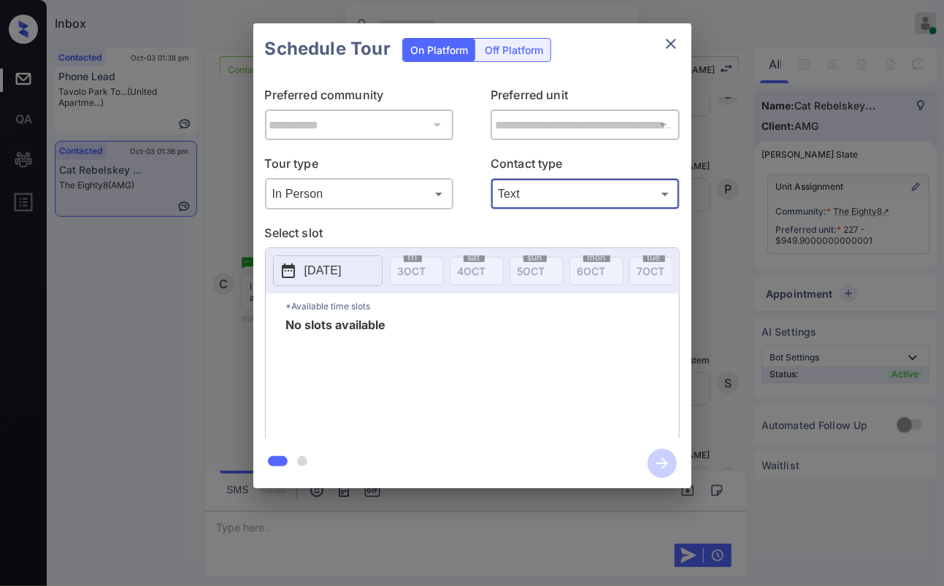
click at [342, 270] on p "[DATE]" at bounding box center [322, 271] width 37 height 18
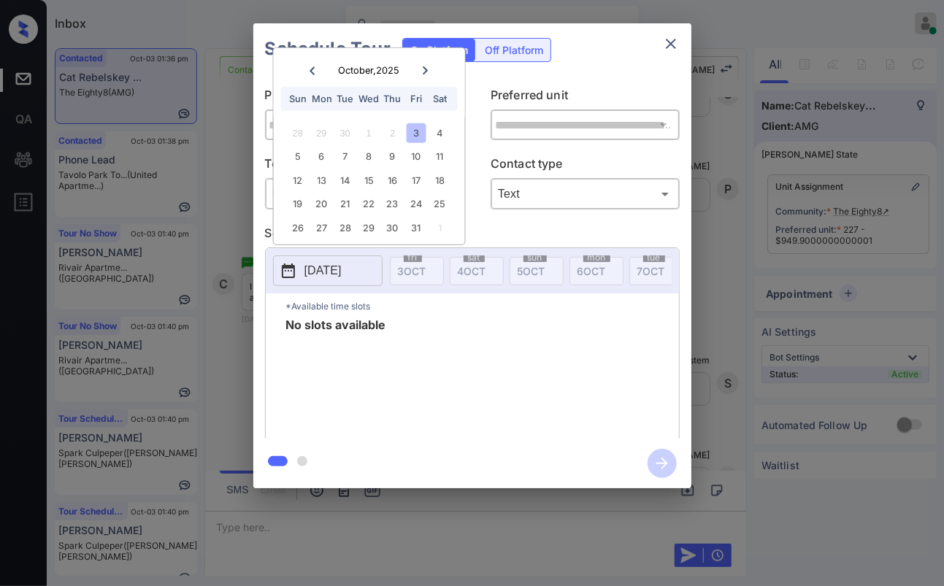
click at [671, 39] on icon "close" at bounding box center [671, 44] width 18 height 18
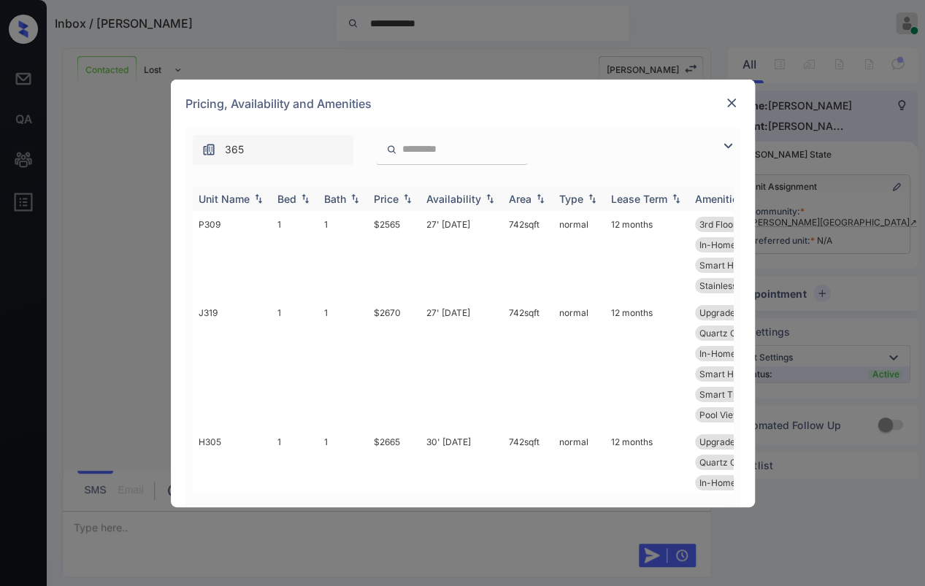
scroll to position [1584, 0]
drag, startPoint x: 374, startPoint y: 219, endPoint x: 413, endPoint y: 220, distance: 39.4
click at [413, 220] on td "$2565" at bounding box center [394, 255] width 53 height 88
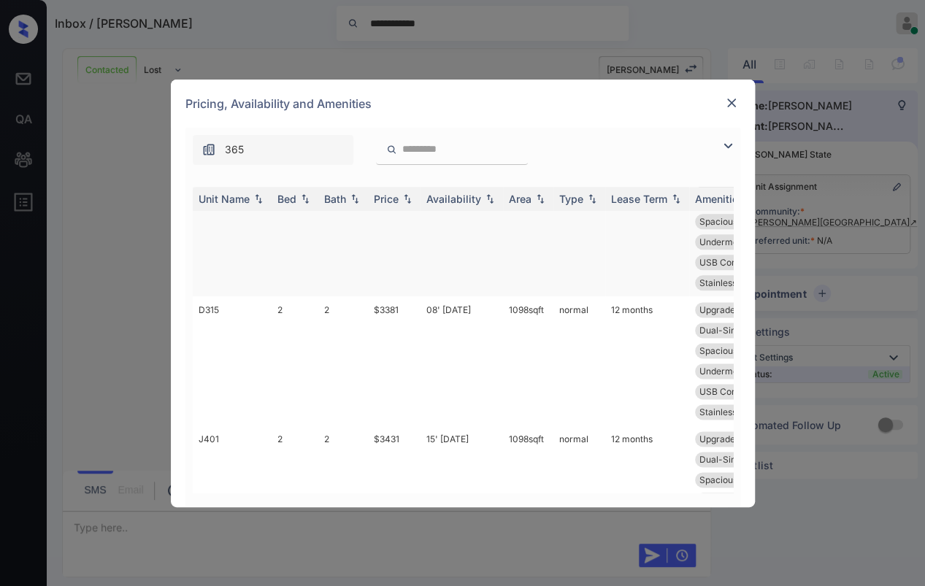
scroll to position [906, 0]
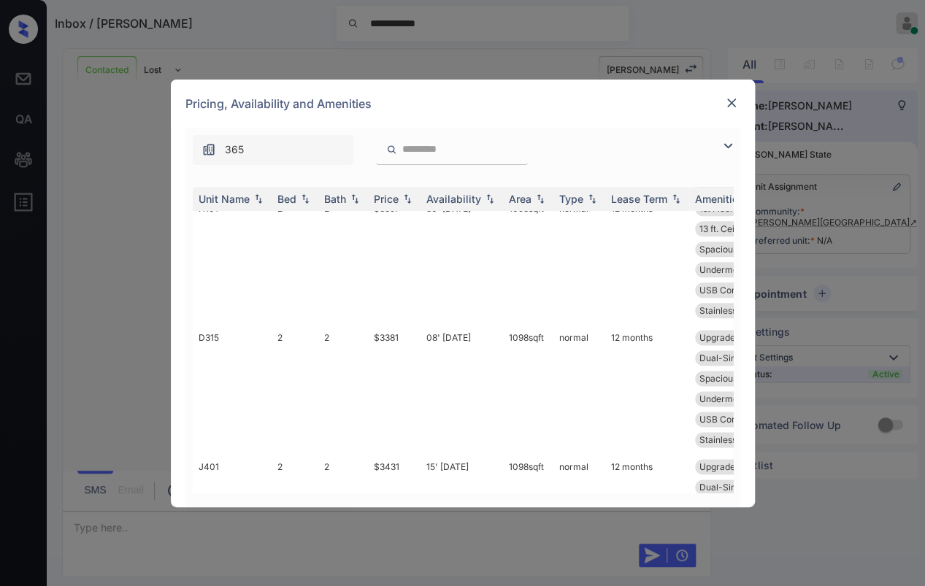
click at [727, 98] on img at bounding box center [731, 103] width 15 height 15
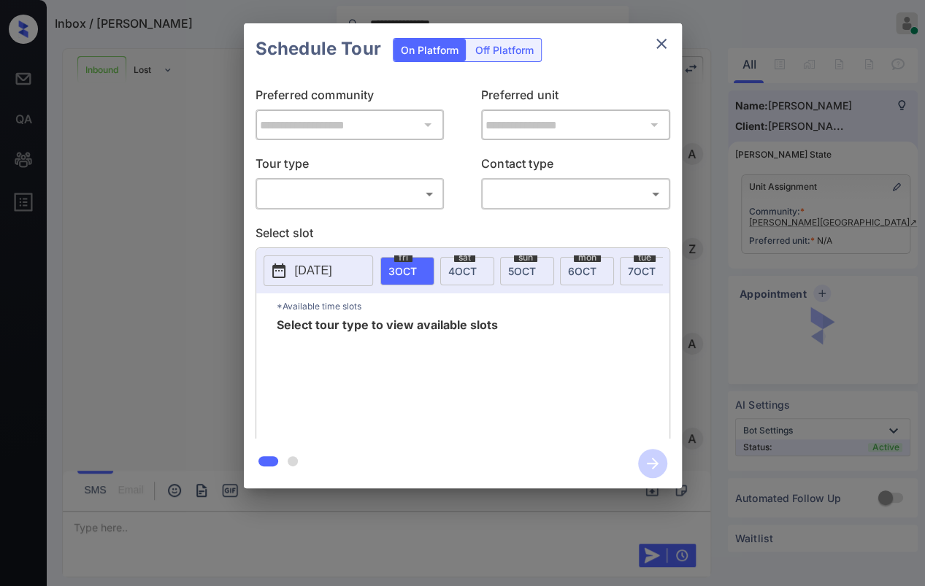
scroll to position [860, 0]
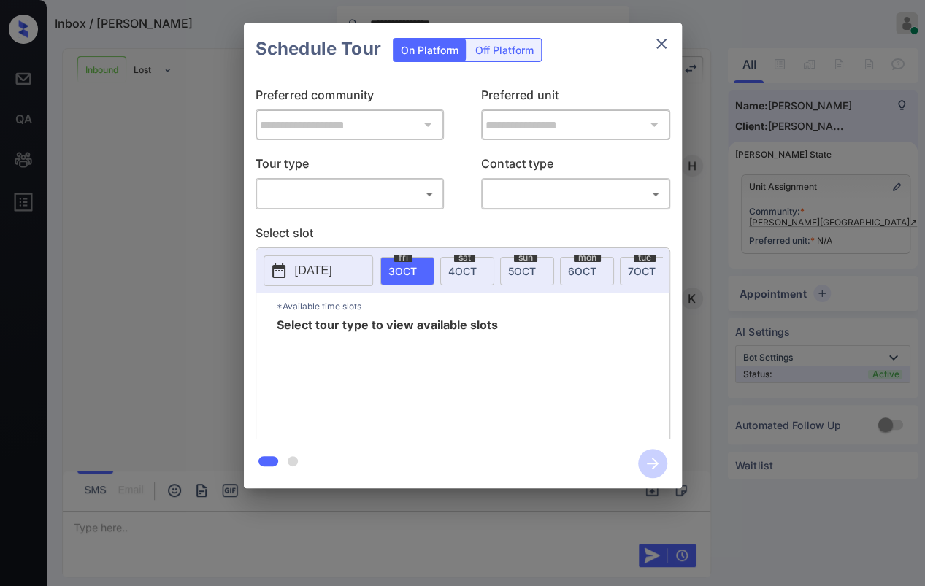
click at [655, 45] on icon "close" at bounding box center [661, 44] width 18 height 18
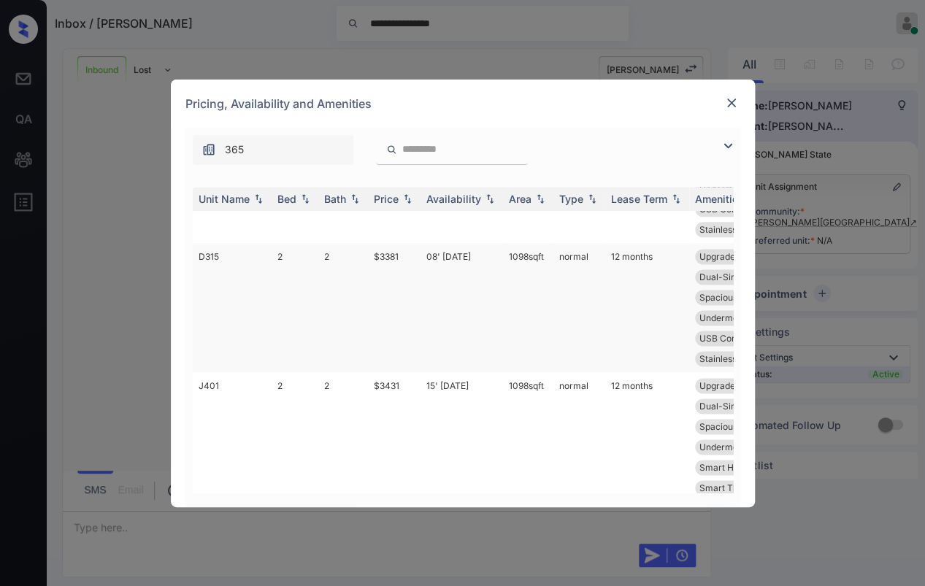
scroll to position [501, 0]
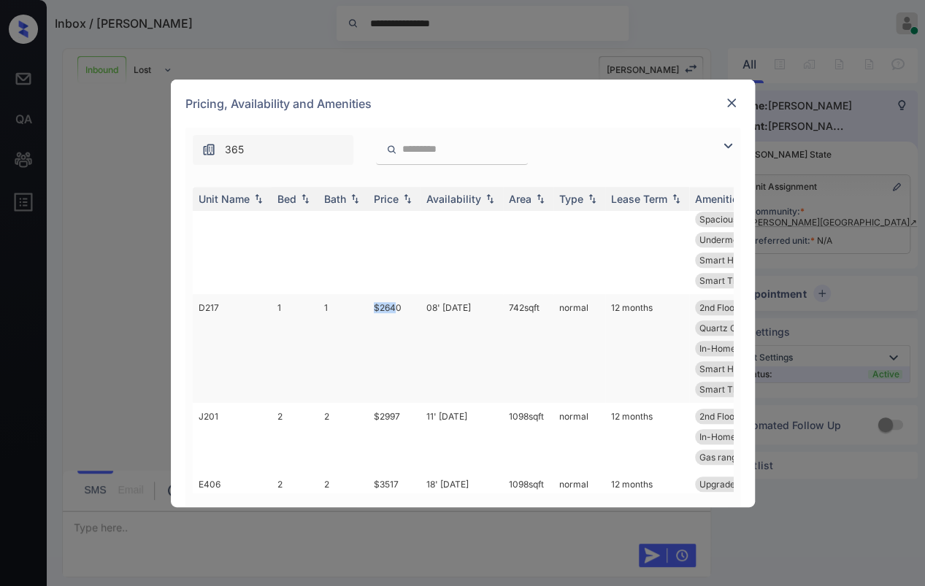
drag, startPoint x: 395, startPoint y: 305, endPoint x: 435, endPoint y: 301, distance: 40.4
click at [408, 304] on tr "D217 1 1 $2640 08' Nov 25 742 sqft normal 12 months 2nd Floor Upgrades: 1x1 Vin…" at bounding box center [574, 348] width 763 height 109
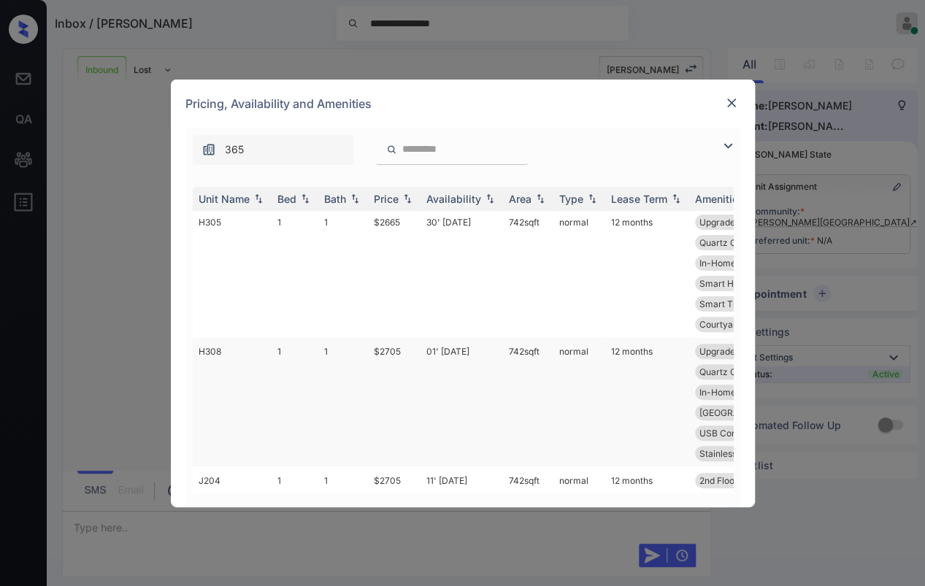
scroll to position [0, 0]
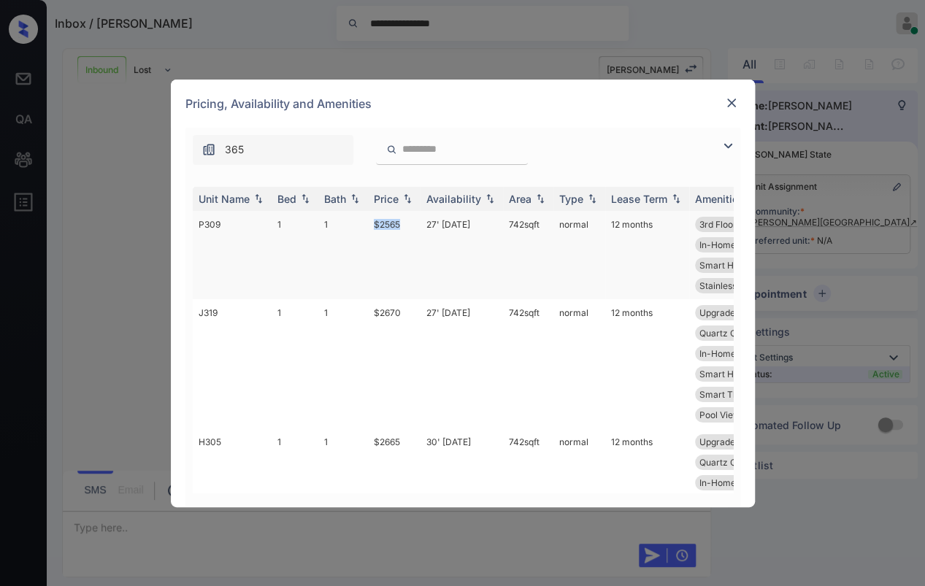
drag, startPoint x: 363, startPoint y: 227, endPoint x: 414, endPoint y: 223, distance: 51.3
click at [414, 223] on tr "P309 1 1 $2565 27' Sep 25 742 sqft normal 12 months 3rd Floor Vinyl Plank - P..…" at bounding box center [574, 255] width 763 height 88
click at [374, 220] on td "$2565" at bounding box center [394, 255] width 53 height 88
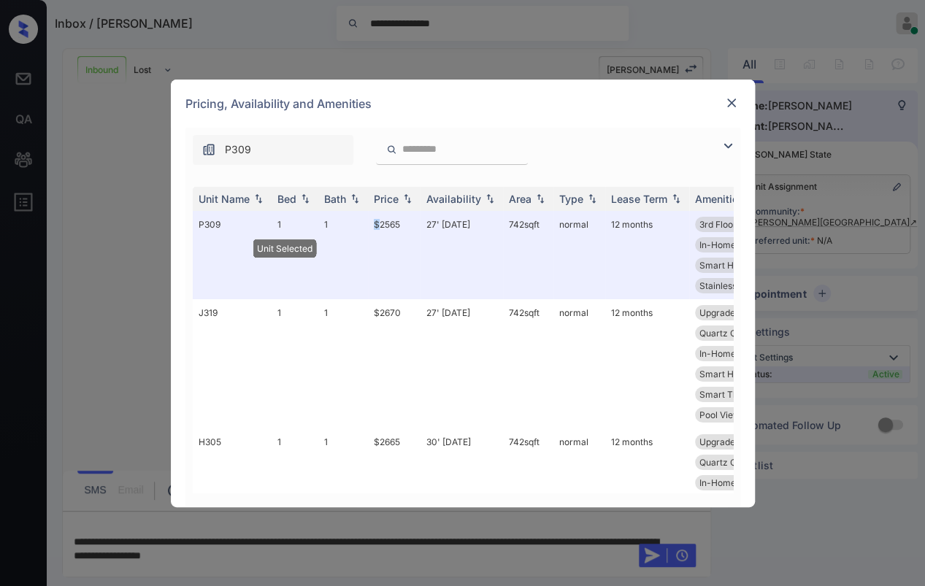
click at [733, 106] on img at bounding box center [731, 103] width 15 height 15
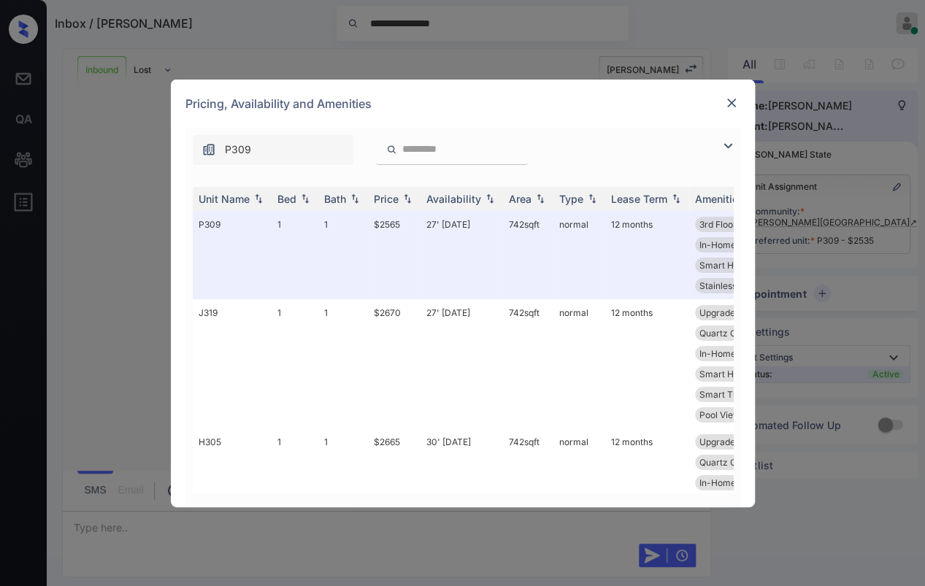
click at [727, 97] on img at bounding box center [731, 103] width 15 height 15
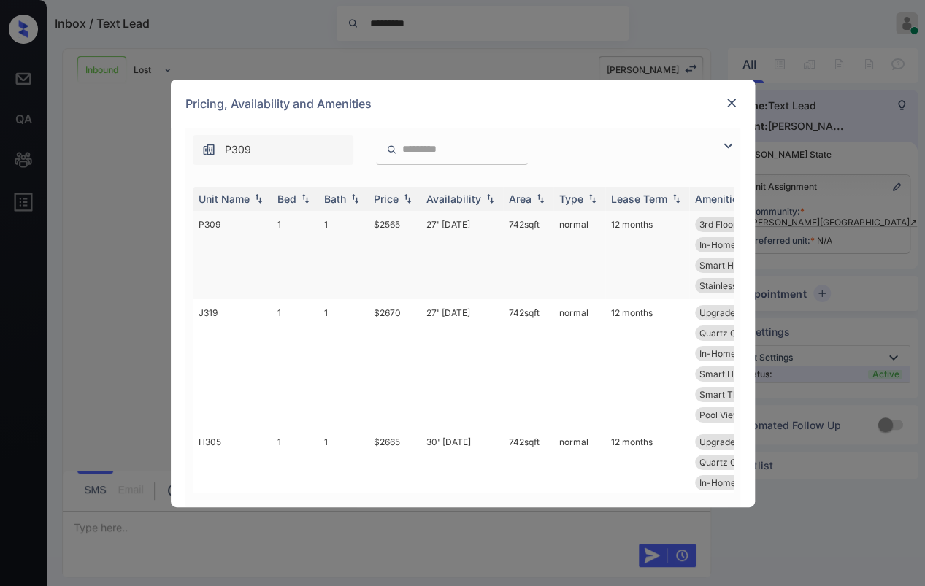
click at [343, 231] on td "1" at bounding box center [343, 255] width 50 height 88
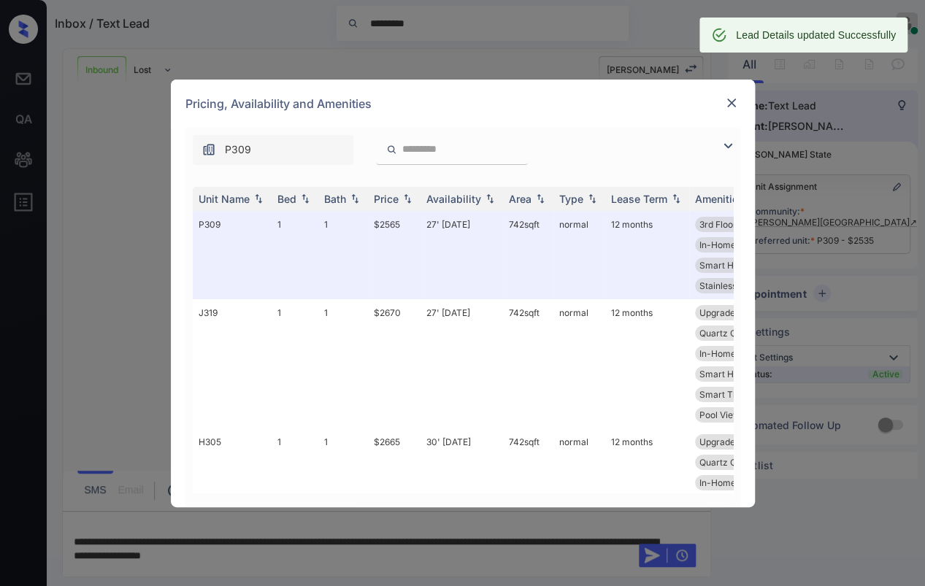
scroll to position [115, 0]
click at [725, 107] on img at bounding box center [731, 103] width 15 height 15
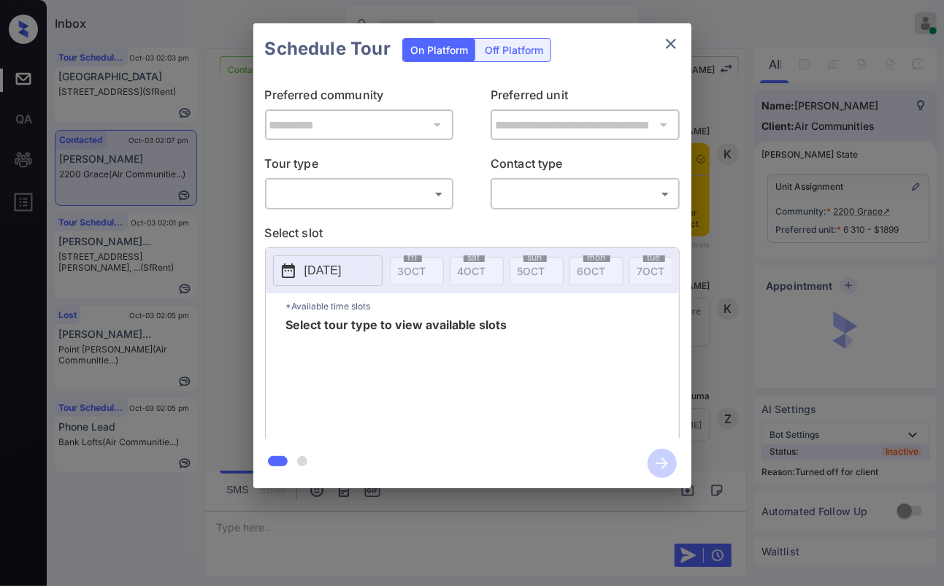
scroll to position [2992, 0]
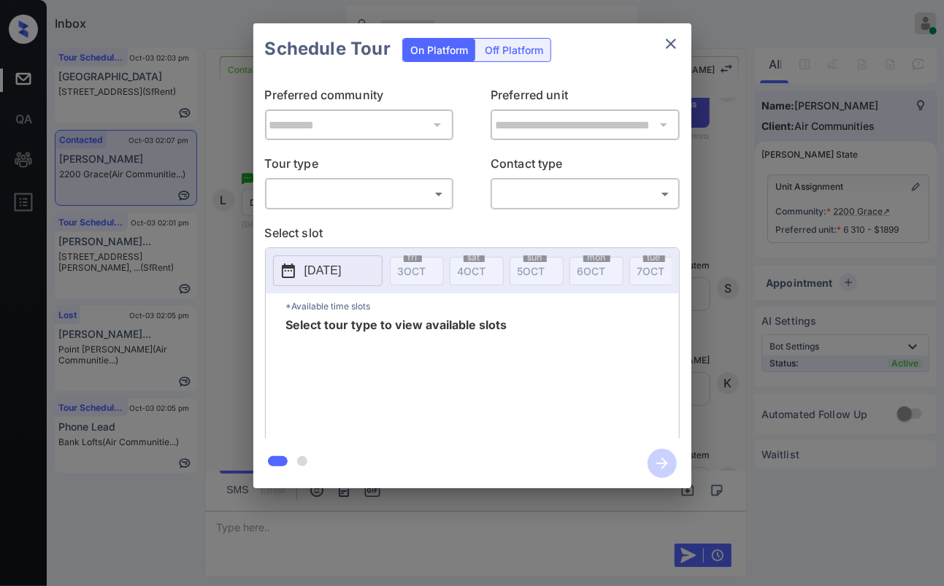
click at [364, 533] on div at bounding box center [472, 293] width 944 height 586
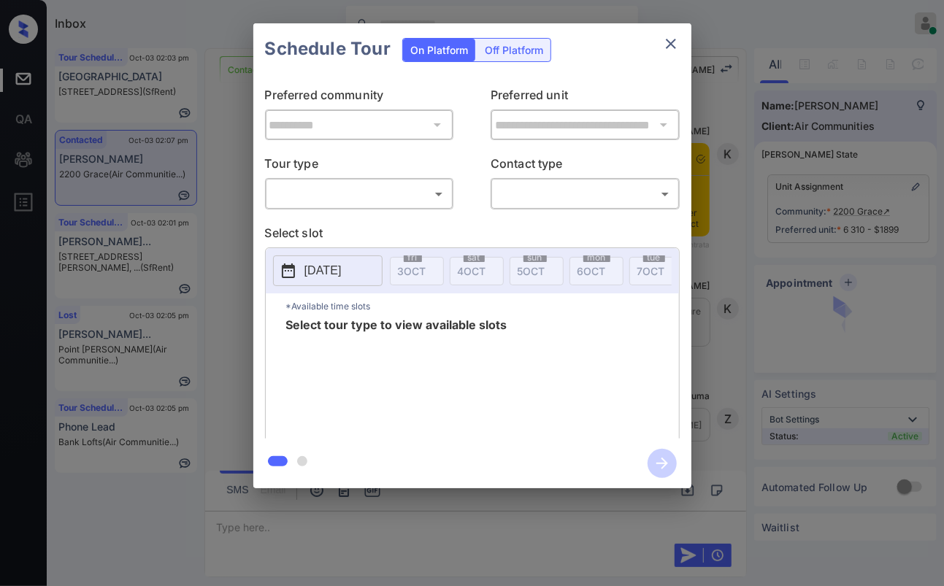
click at [404, 203] on body "Inbox [PERSON_NAME] [PERSON_NAME] Online Set yourself offline Set yourself on b…" at bounding box center [472, 293] width 944 height 586
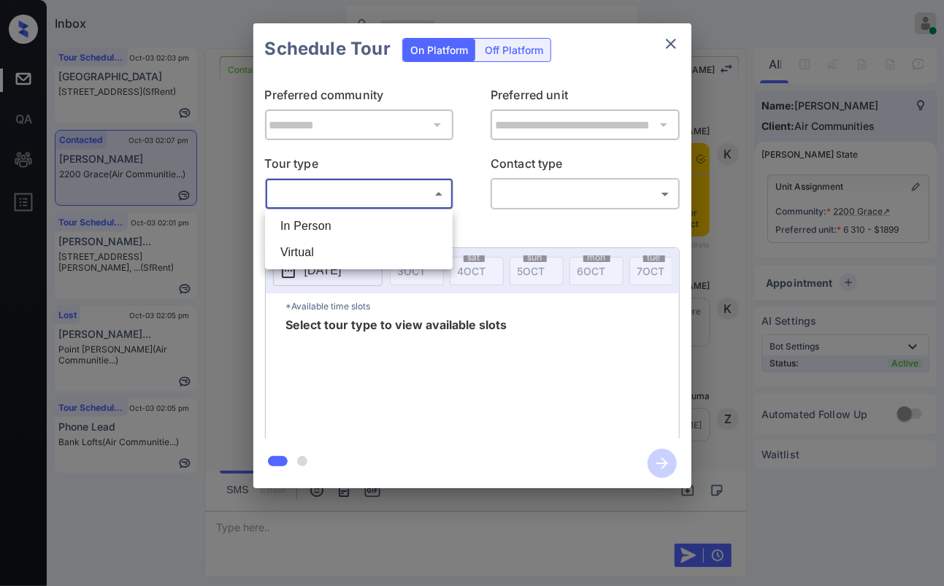
scroll to position [3073, 0]
click at [317, 222] on li "In Person" at bounding box center [359, 226] width 180 height 26
type input "********"
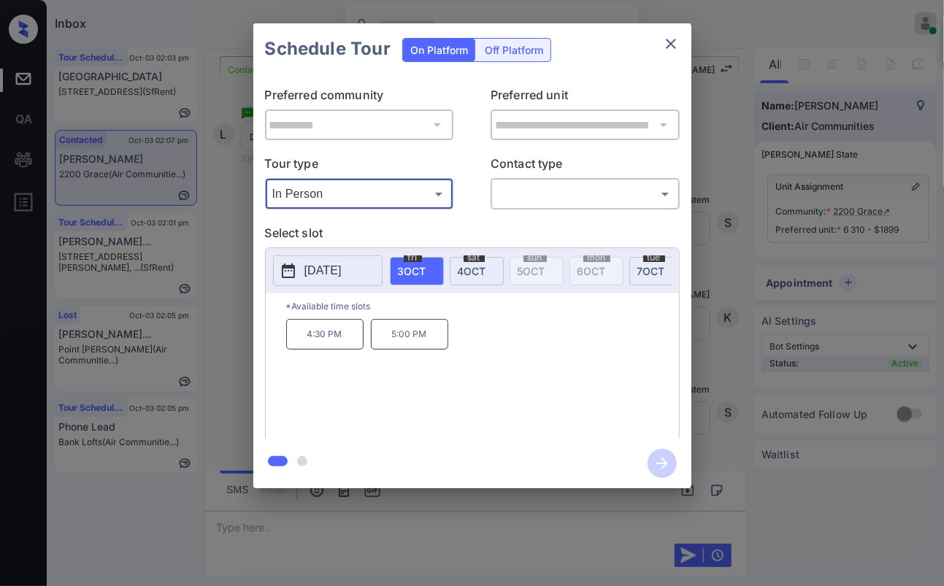
click at [461, 267] on span "[DATE]" at bounding box center [472, 271] width 28 height 12
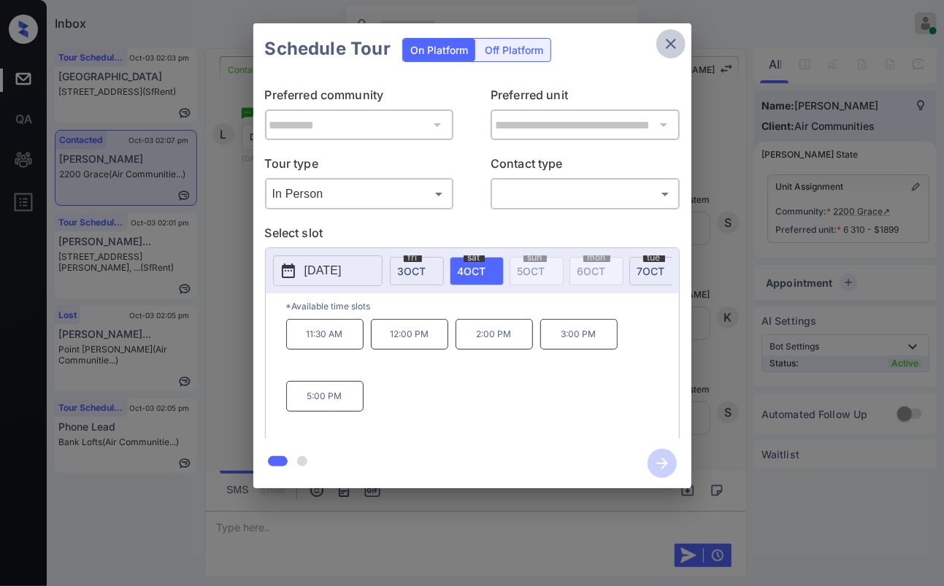
click at [660, 47] on button "close" at bounding box center [670, 43] width 29 height 29
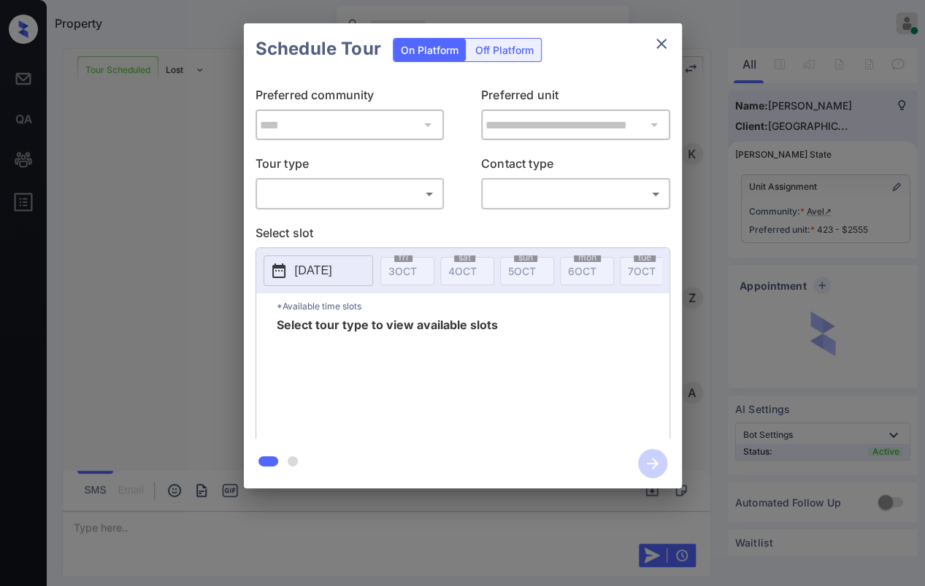
scroll to position [8154, 0]
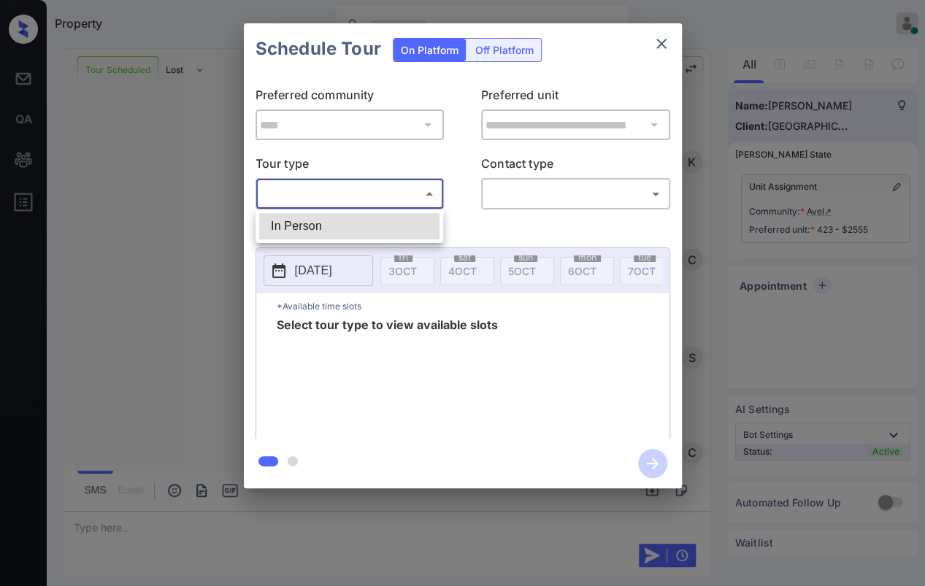
click at [342, 190] on body "Property [PERSON_NAME] [PERSON_NAME] Online Set yourself offline Set yourself o…" at bounding box center [462, 293] width 925 height 586
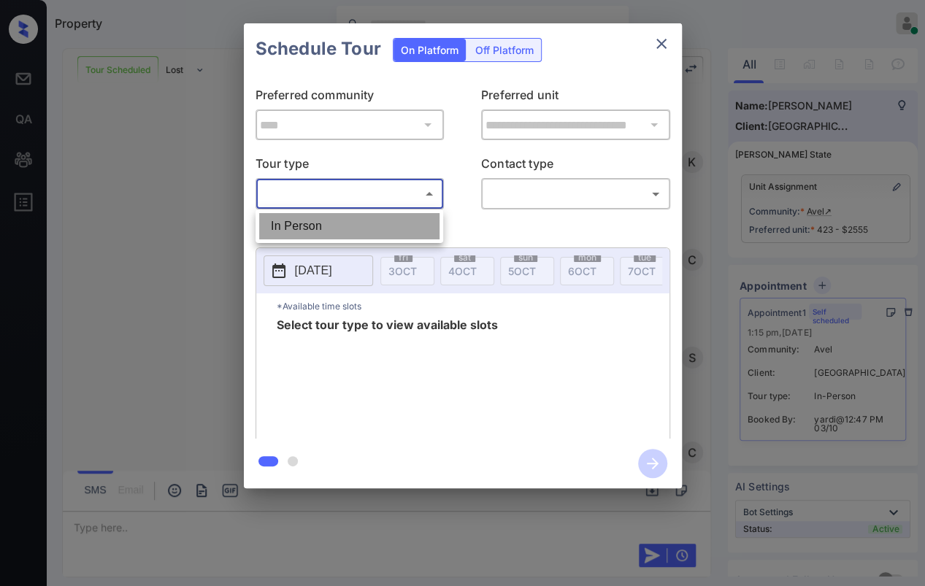
click at [323, 213] on li "In Person" at bounding box center [349, 226] width 180 height 26
type input "********"
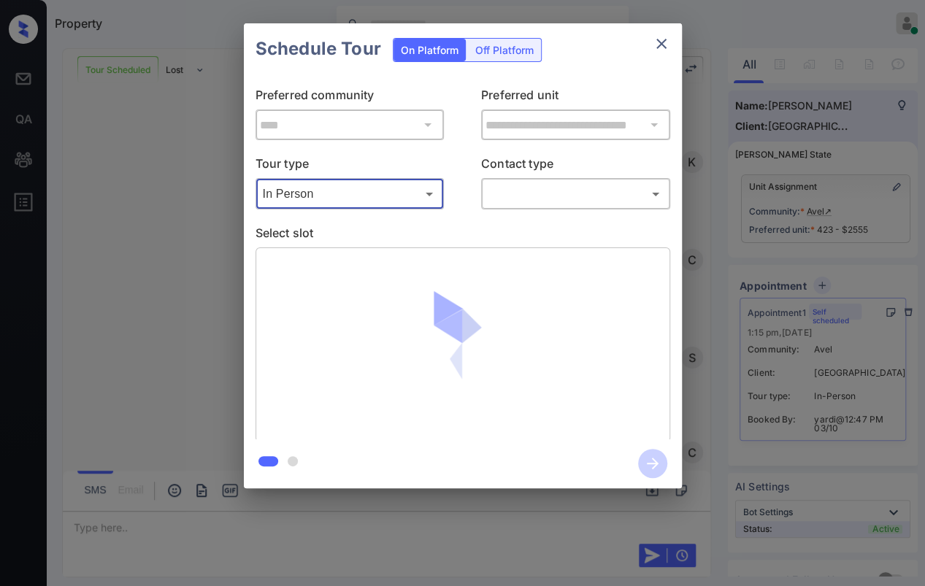
click at [570, 181] on body "Property Danielle Dela Cruz Online Set yourself offline Set yourself on break P…" at bounding box center [462, 293] width 925 height 586
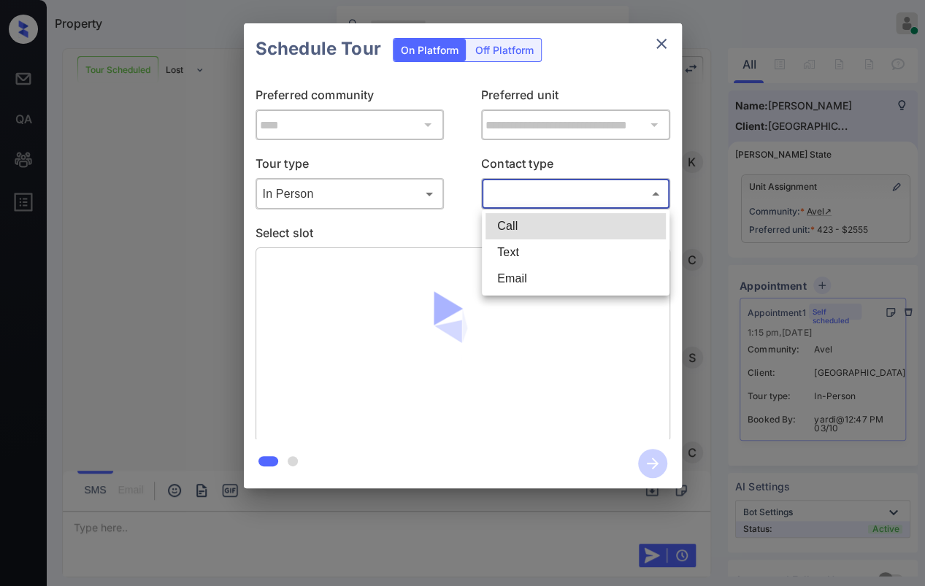
click at [506, 255] on li "Text" at bounding box center [575, 252] width 180 height 26
type input "****"
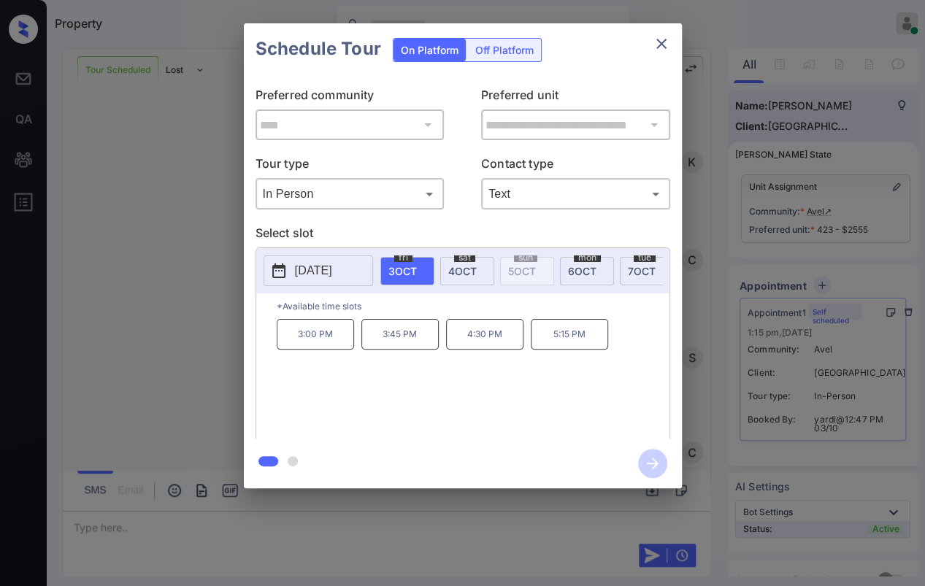
click at [472, 270] on span "4 OCT" at bounding box center [462, 271] width 28 height 12
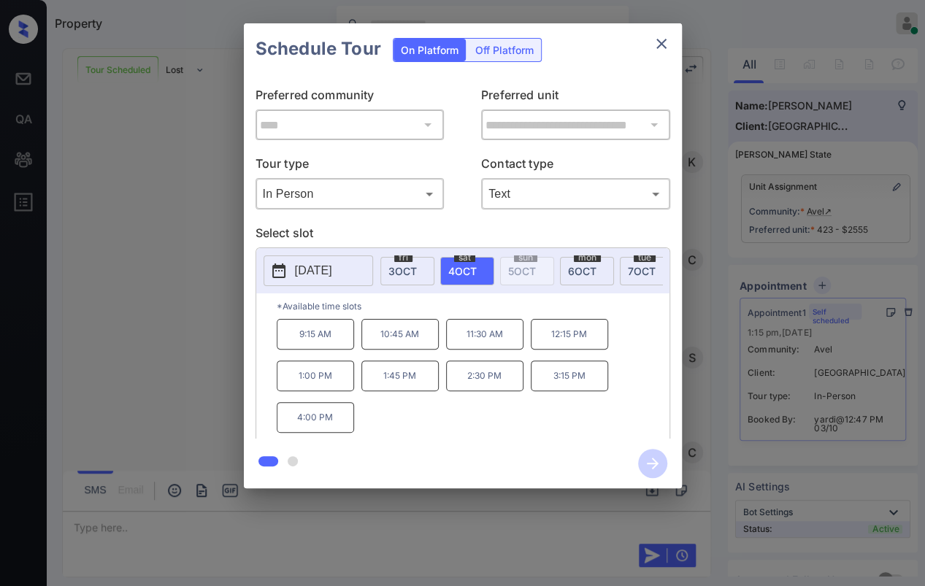
click at [391, 374] on p "1:45 PM" at bounding box center [399, 376] width 77 height 31
click at [663, 465] on icon "button" at bounding box center [652, 463] width 29 height 29
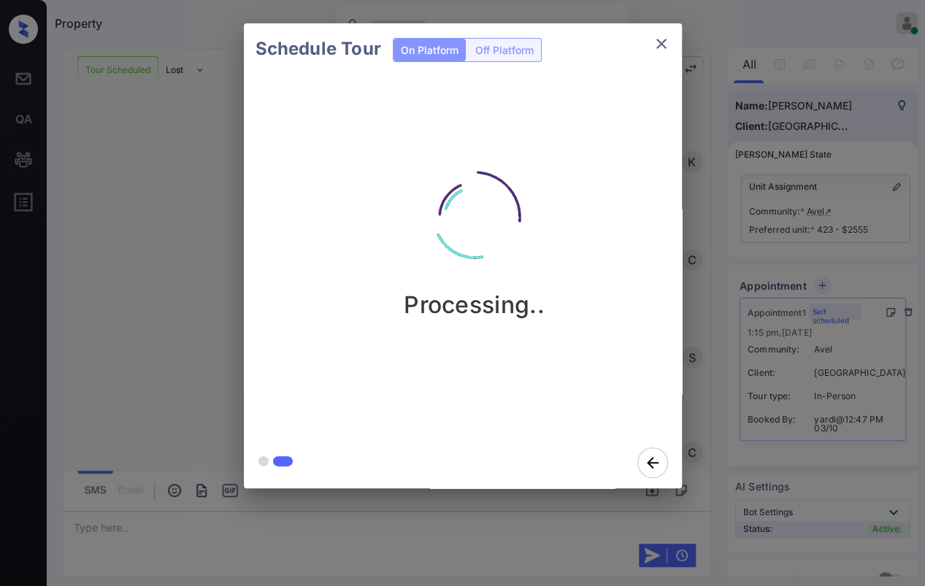
click at [118, 307] on div "Schedule Tour On Platform Off Platform Processing.." at bounding box center [462, 256] width 925 height 512
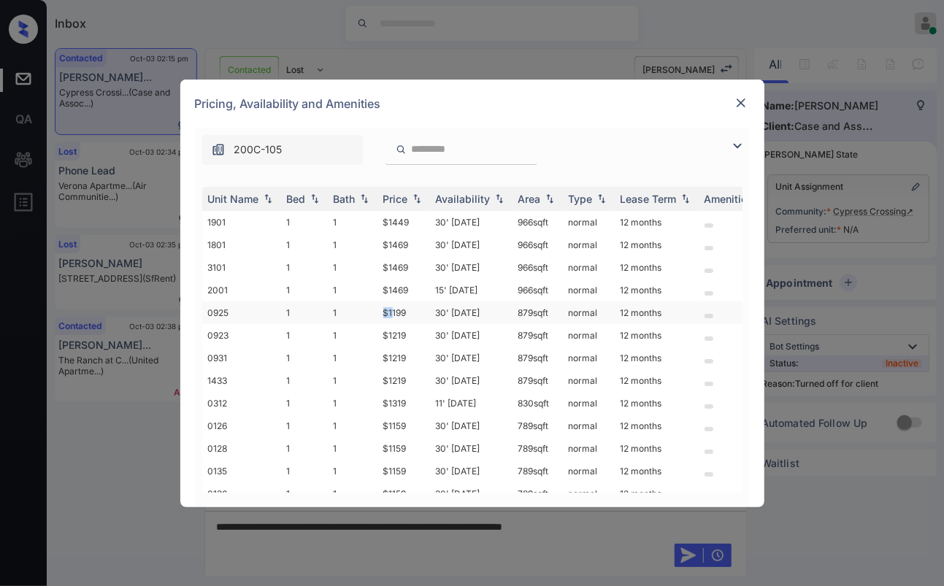
drag, startPoint x: 374, startPoint y: 311, endPoint x: 434, endPoint y: 311, distance: 60.6
click at [425, 311] on tr "0925 1 1 $1199 30' [DATE] 879 sqft normal 12 months" at bounding box center [583, 312] width 763 height 23
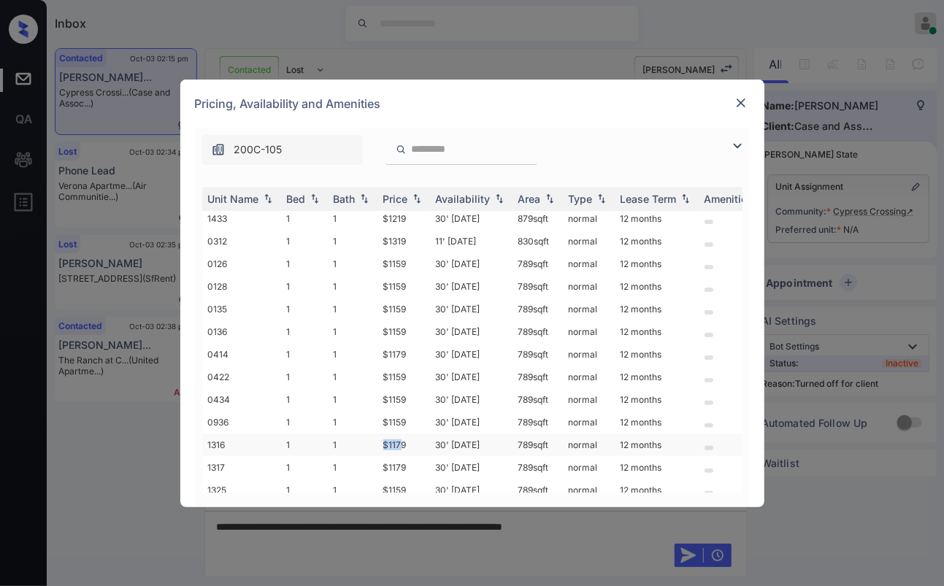
drag, startPoint x: 377, startPoint y: 437, endPoint x: 413, endPoint y: 432, distance: 36.1
click at [409, 434] on td "$1179" at bounding box center [403, 445] width 53 height 23
drag, startPoint x: 397, startPoint y: 414, endPoint x: 416, endPoint y: 414, distance: 19.0
click at [416, 414] on td "$1159" at bounding box center [403, 422] width 53 height 23
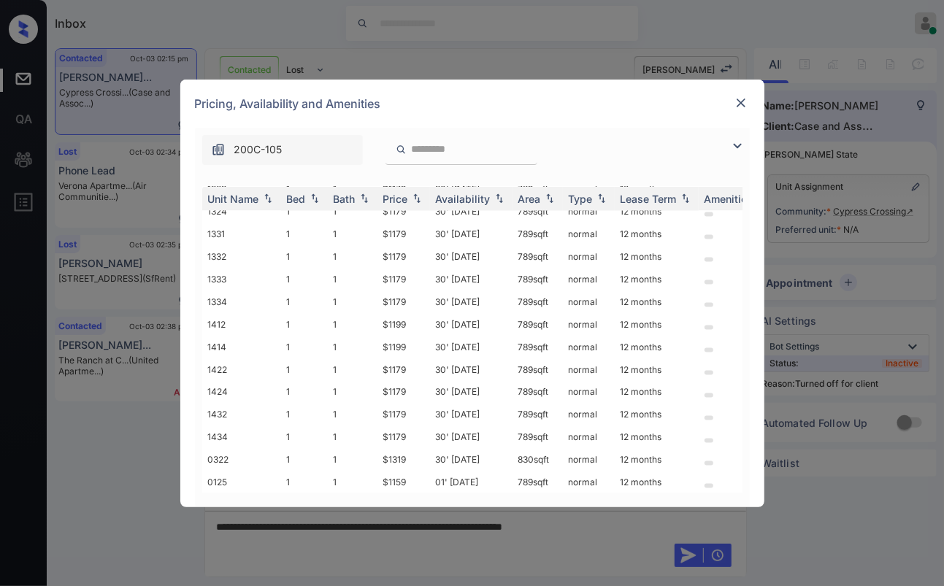
scroll to position [1216, 0]
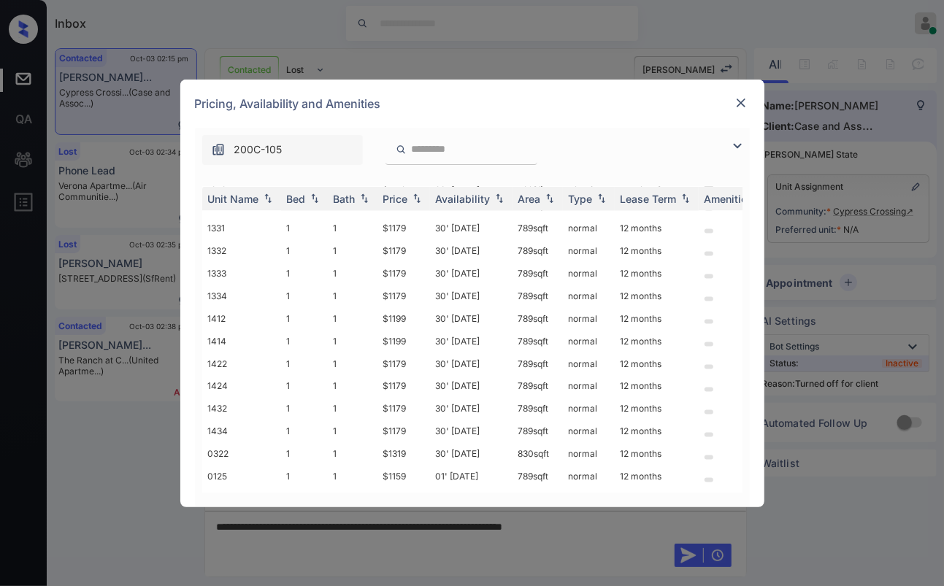
copy td "$1159"
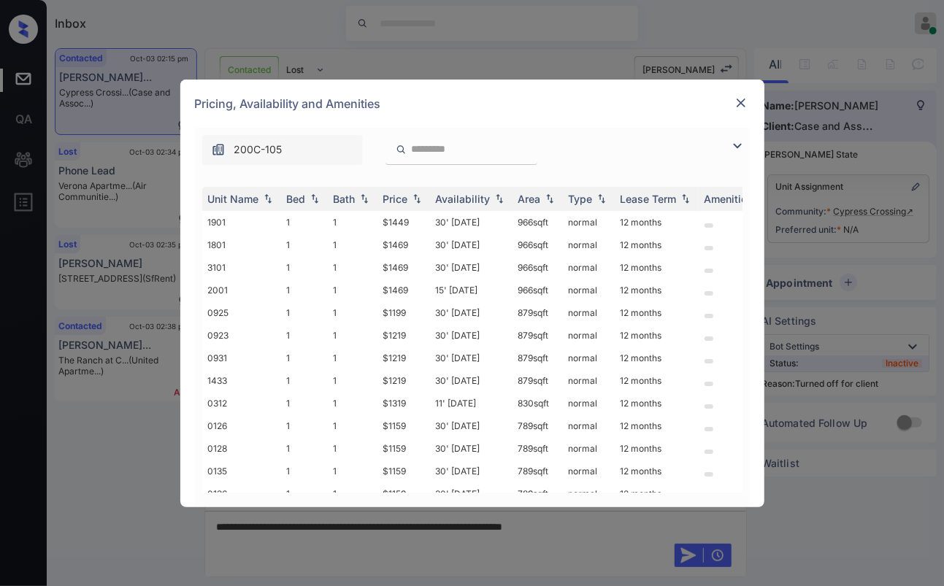
click at [741, 96] on img at bounding box center [740, 103] width 15 height 15
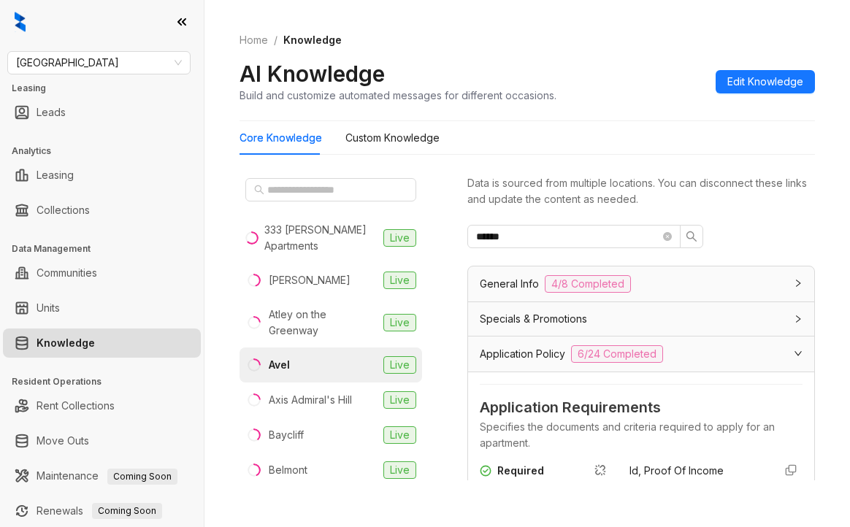
scroll to position [251, 0]
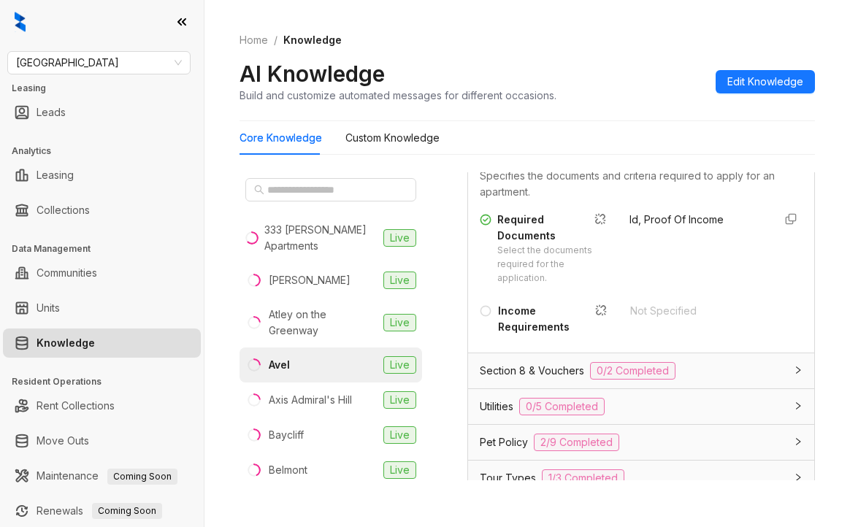
click at [35, 22] on div at bounding box center [102, 22] width 204 height 44
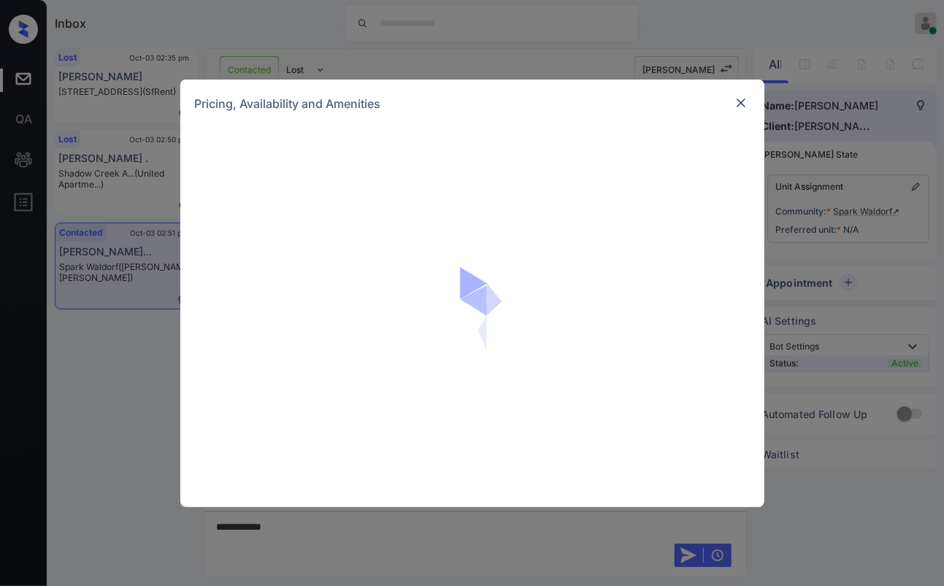
scroll to position [525, 0]
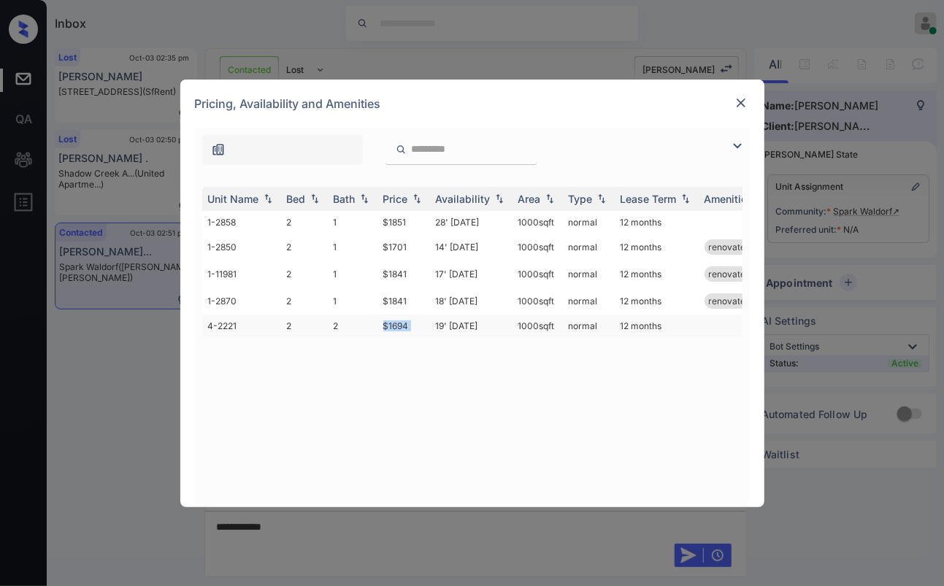
drag, startPoint x: 382, startPoint y: 323, endPoint x: 436, endPoint y: 320, distance: 54.8
click at [435, 321] on tr "4-2221 2 2 $1694 19' [DATE] sqft normal 12 months" at bounding box center [583, 326] width 763 height 23
copy td "$1694"
click at [741, 102] on img at bounding box center [740, 103] width 15 height 15
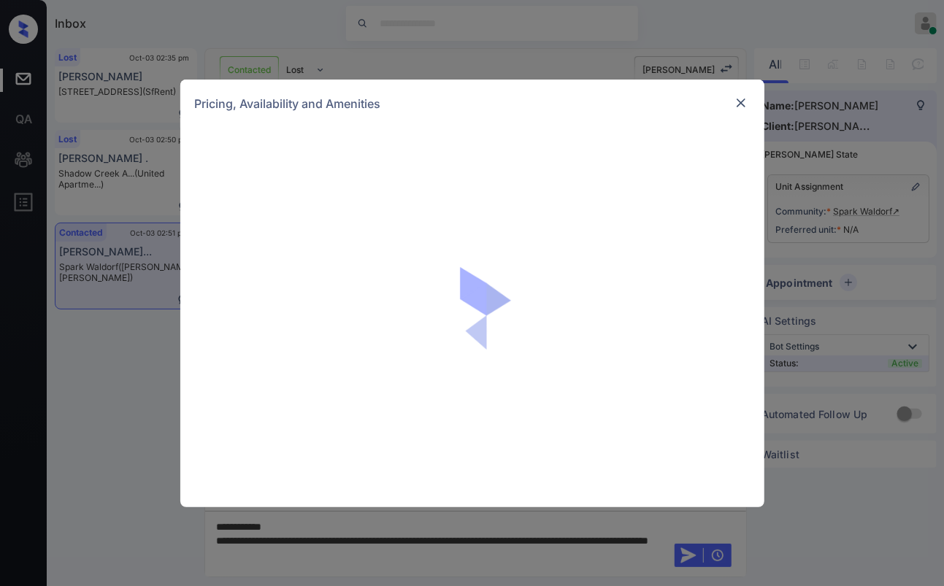
scroll to position [525, 0]
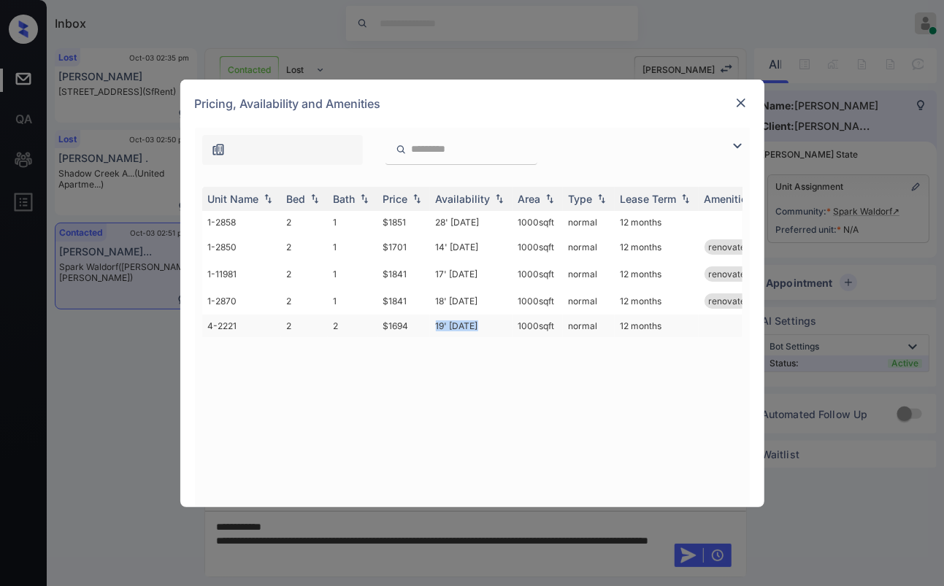
drag, startPoint x: 437, startPoint y: 323, endPoint x: 492, endPoint y: 324, distance: 54.7
click at [492, 324] on td "19' [DATE]" at bounding box center [471, 326] width 82 height 23
click at [741, 101] on img at bounding box center [740, 103] width 15 height 15
